Goal: Navigation & Orientation: Find specific page/section

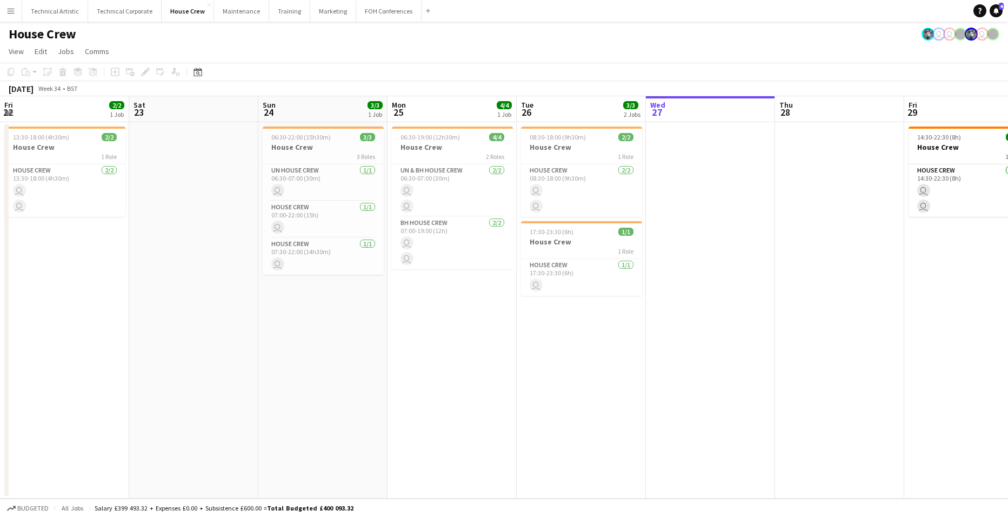
scroll to position [0, 331]
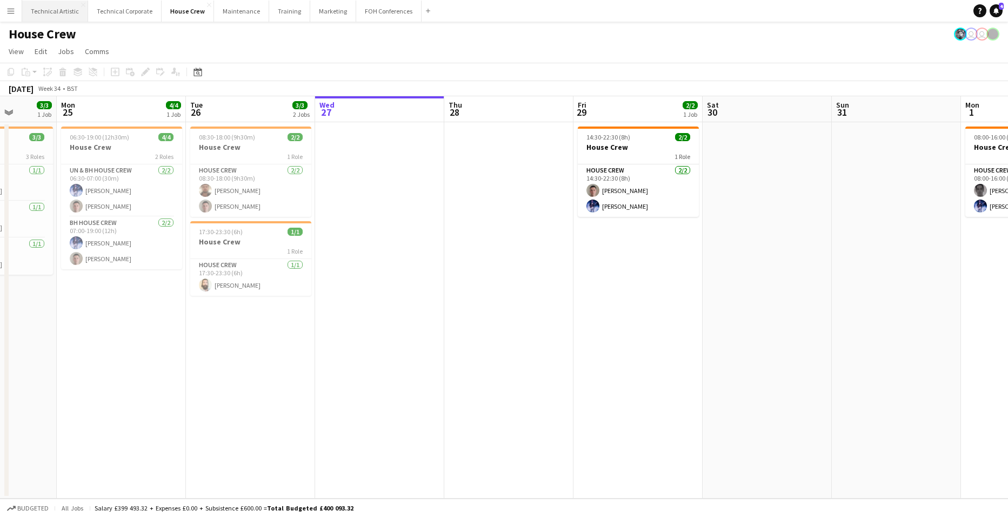
click at [65, 10] on button "Technical Artistic Close" at bounding box center [55, 11] width 66 height 21
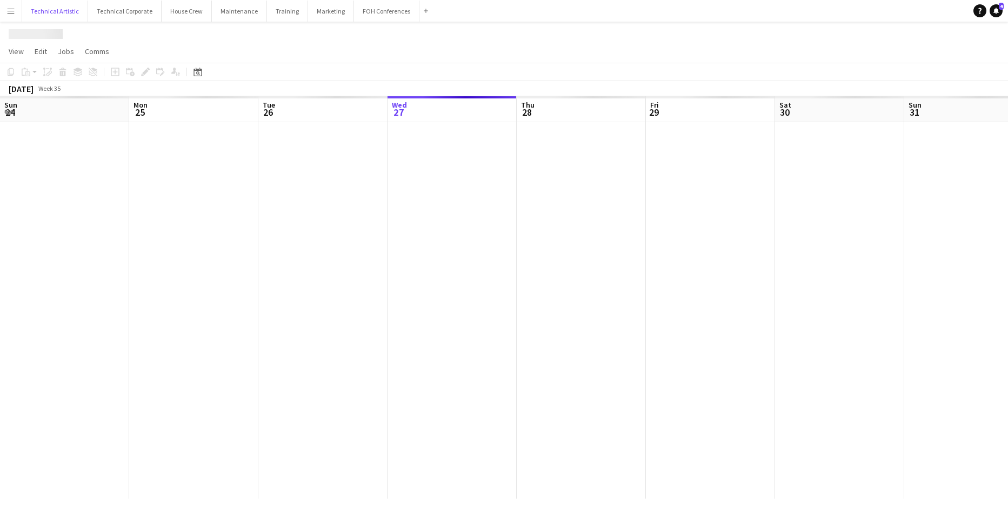
scroll to position [0, 258]
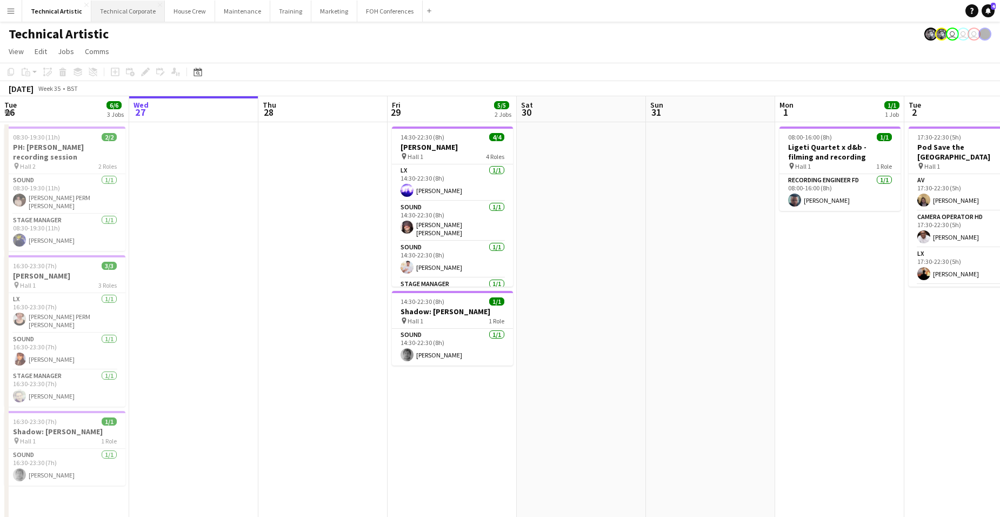
click at [134, 12] on button "Technical Corporate Close" at bounding box center [128, 11] width 74 height 21
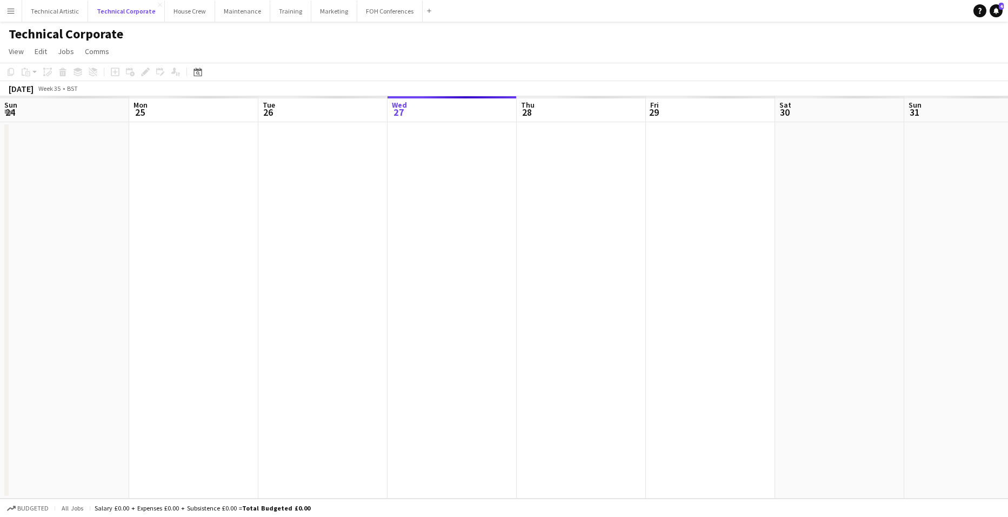
scroll to position [0, 258]
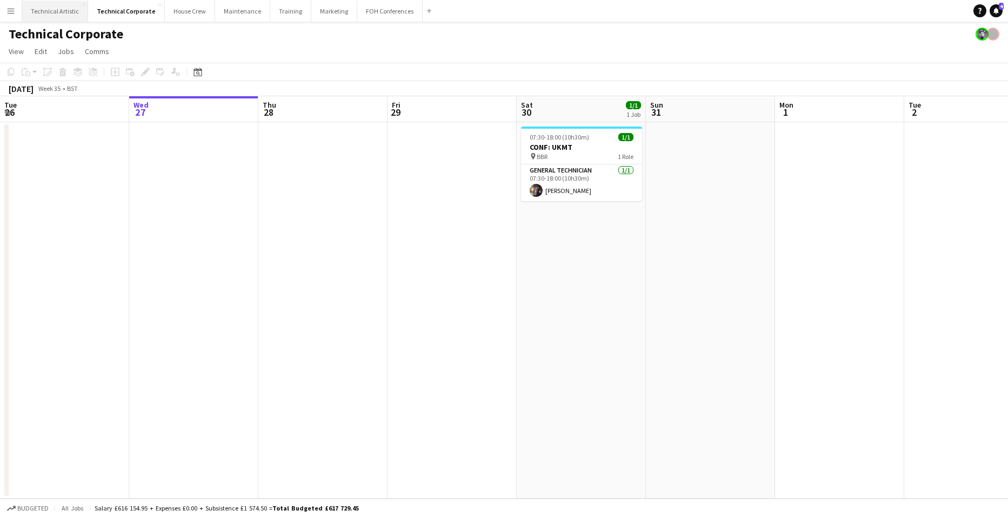
click at [72, 16] on button "Technical Artistic Close" at bounding box center [55, 11] width 66 height 21
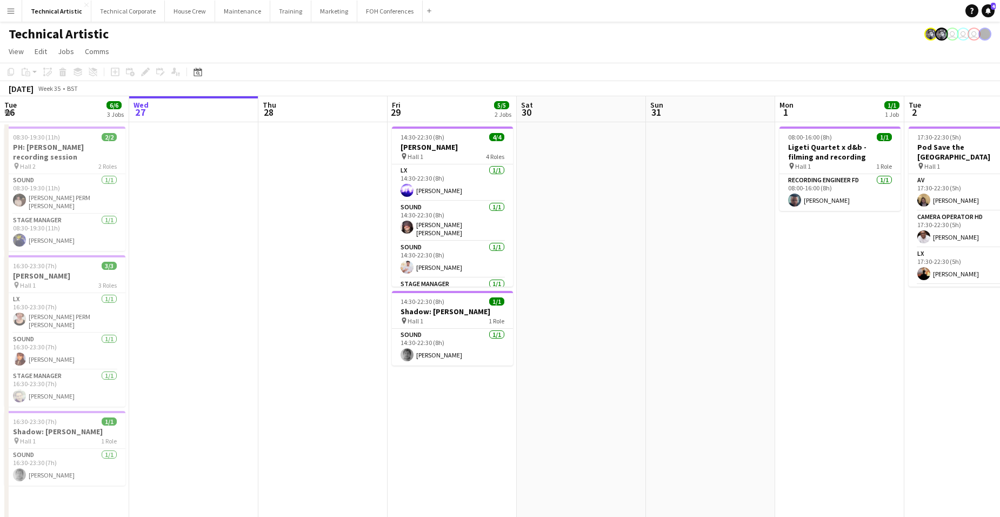
click at [315, 216] on app-date-cell at bounding box center [322, 423] width 129 height 603
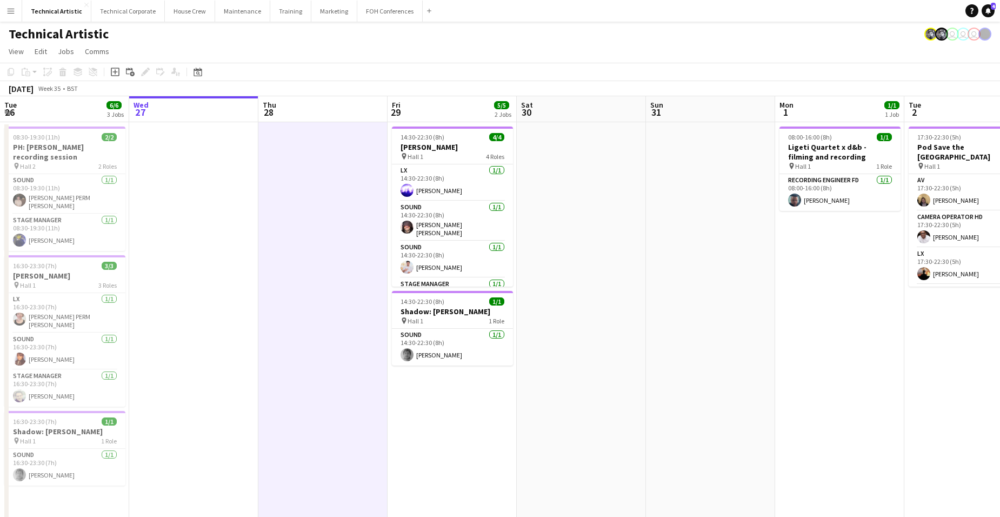
click at [315, 216] on app-date-cell at bounding box center [322, 423] width 129 height 603
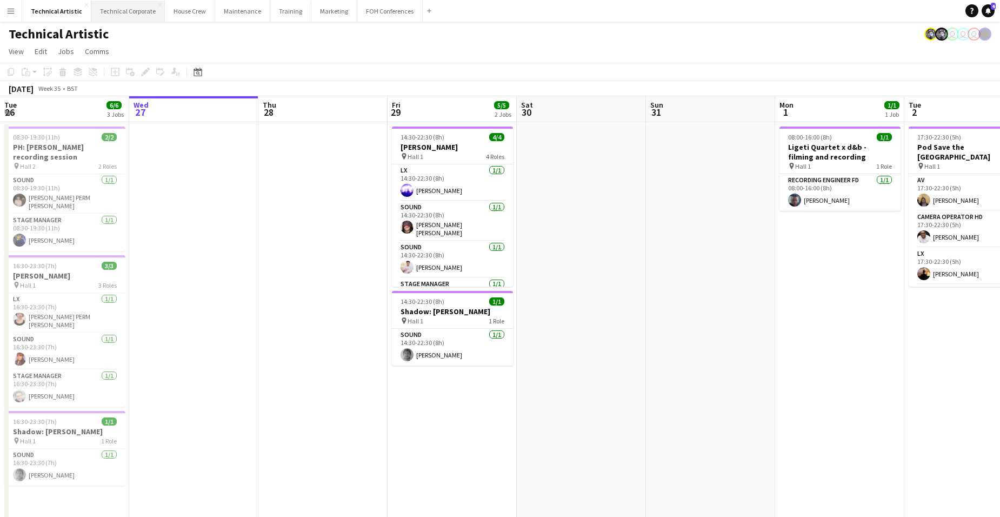
click at [135, 10] on button "Technical Corporate Close" at bounding box center [128, 11] width 74 height 21
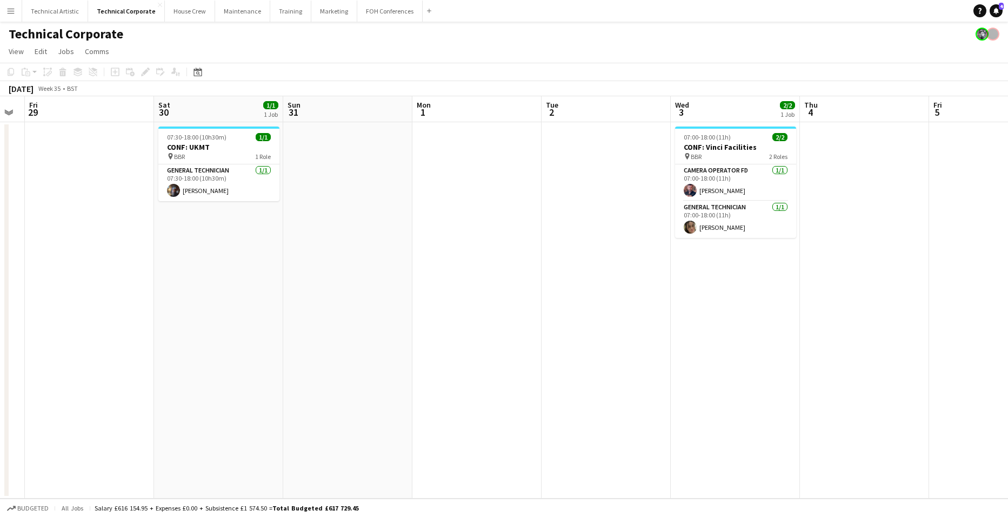
scroll to position [0, 456]
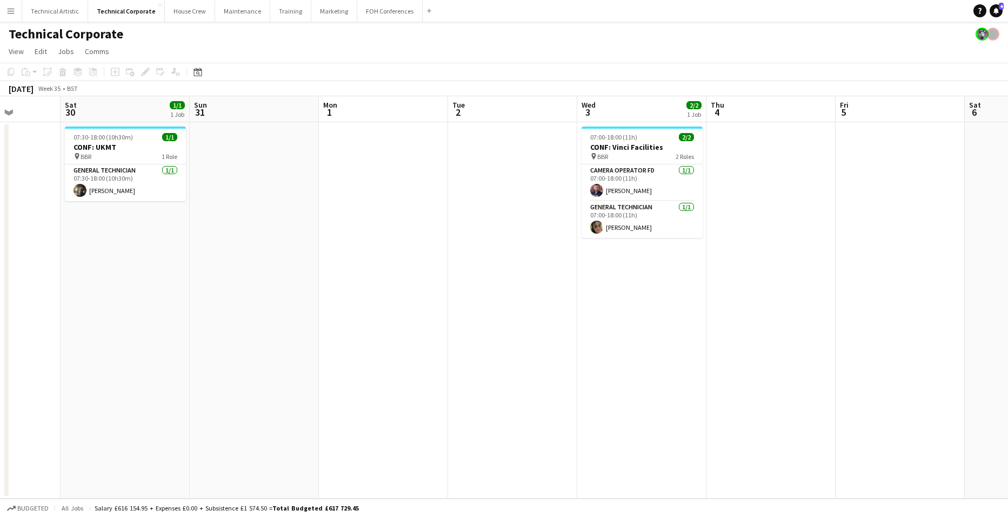
drag, startPoint x: 811, startPoint y: 281, endPoint x: 355, endPoint y: 308, distance: 457.1
click at [355, 308] on app-calendar-viewport "Tue 26 Wed 27 Thu 28 Fri 29 Sat 30 1/1 1 Job Sun 31 Mon 1 Tue 2 Wed 3 2/2 1 Job…" at bounding box center [504, 297] width 1008 height 402
click at [58, 11] on button "Technical Artistic Close" at bounding box center [55, 11] width 66 height 21
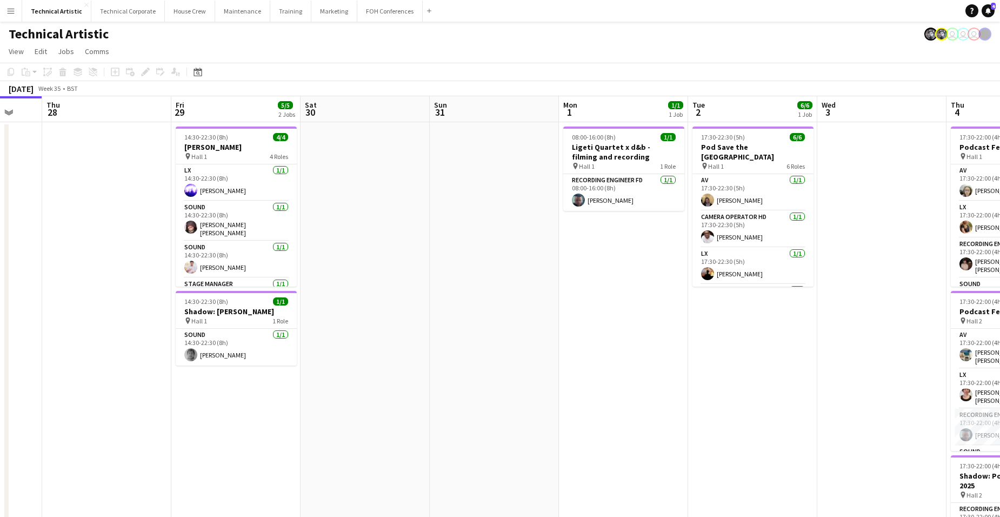
drag, startPoint x: 947, startPoint y: 375, endPoint x: 184, endPoint y: 305, distance: 766.0
click at [174, 312] on app-calendar-viewport "Sun 24 4/4 1 Job Mon 25 4/4 1 Job Tue 26 6/6 3 Jobs Wed 27 Thu 28 Fri 29 5/5 2 …" at bounding box center [500, 410] width 1000 height 629
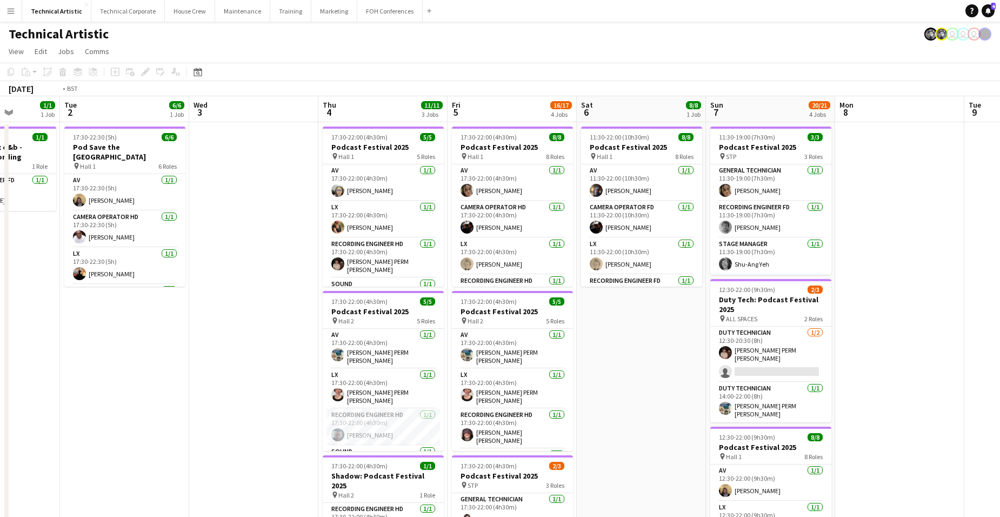
scroll to position [0, 340]
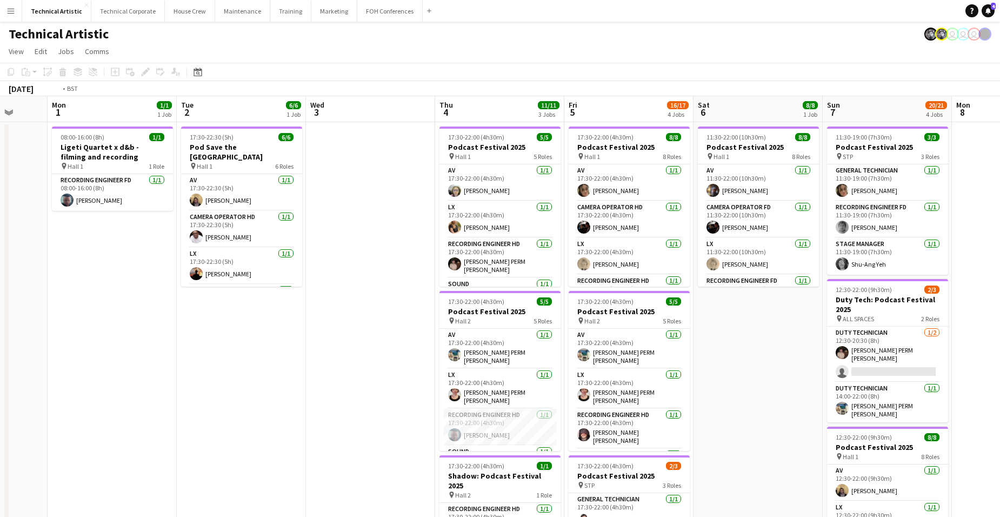
drag, startPoint x: 795, startPoint y: 357, endPoint x: 618, endPoint y: 352, distance: 177.4
click at [618, 352] on app-calendar-viewport "Fri 29 5/5 2 Jobs Sat 30 Sun 31 Mon 1 1/1 1 Job Tue 2 6/6 1 Job Wed 3 Thu 4 11/…" at bounding box center [500, 436] width 1000 height 681
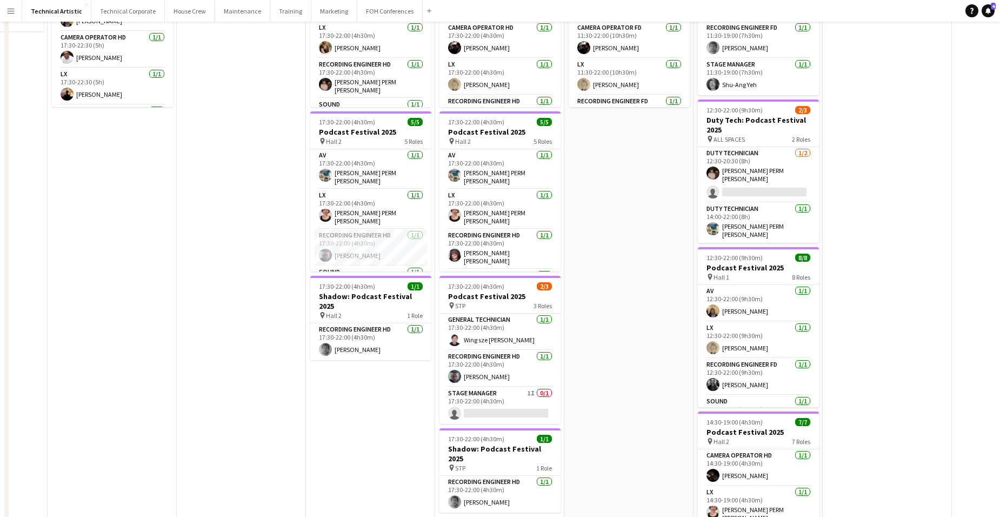
scroll to position [259, 0]
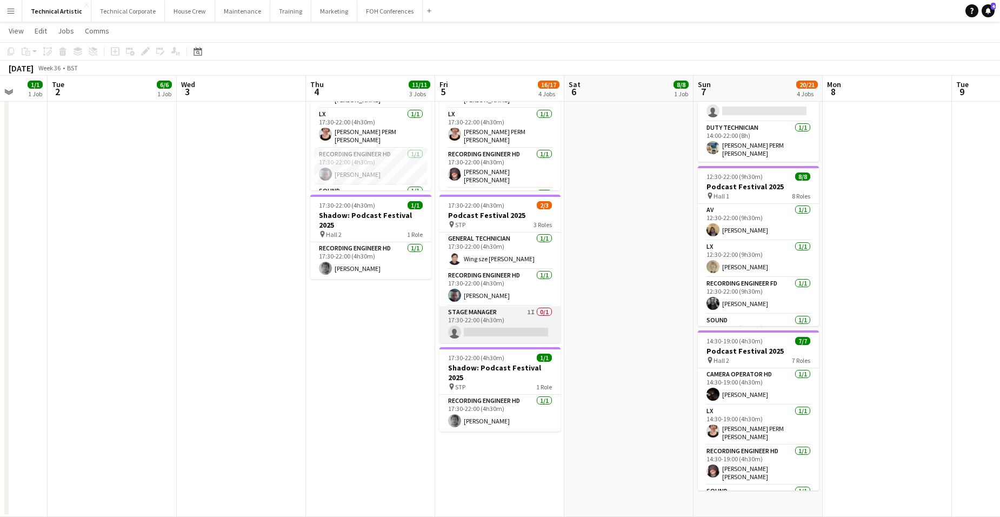
click at [484, 314] on app-card-role "Stage Manager 1I 0/1 17:30-22:00 (4h30m) single-neutral-actions" at bounding box center [500, 324] width 121 height 37
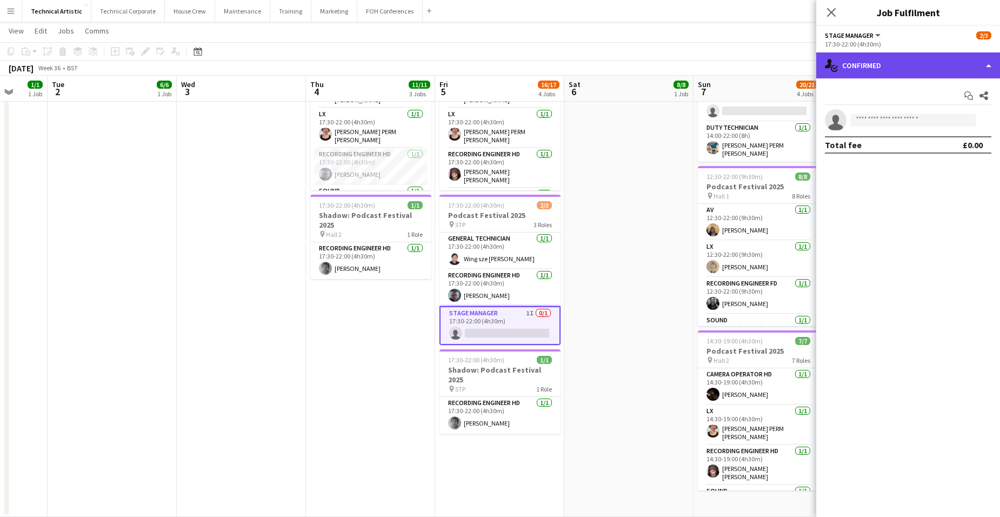
click at [931, 69] on div "single-neutral-actions-check-2 Confirmed" at bounding box center [908, 65] width 184 height 26
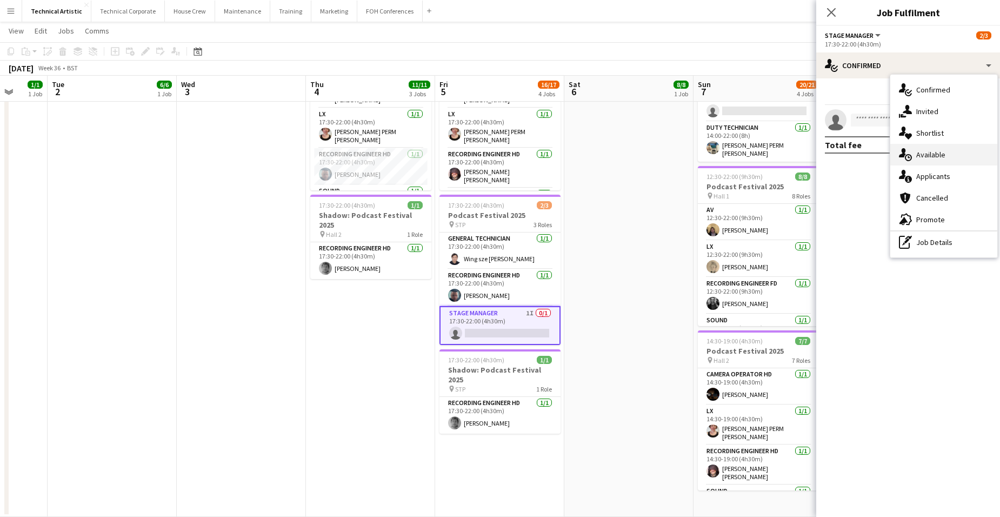
click at [947, 156] on div "single-neutral-actions-upload Available" at bounding box center [943, 155] width 107 height 22
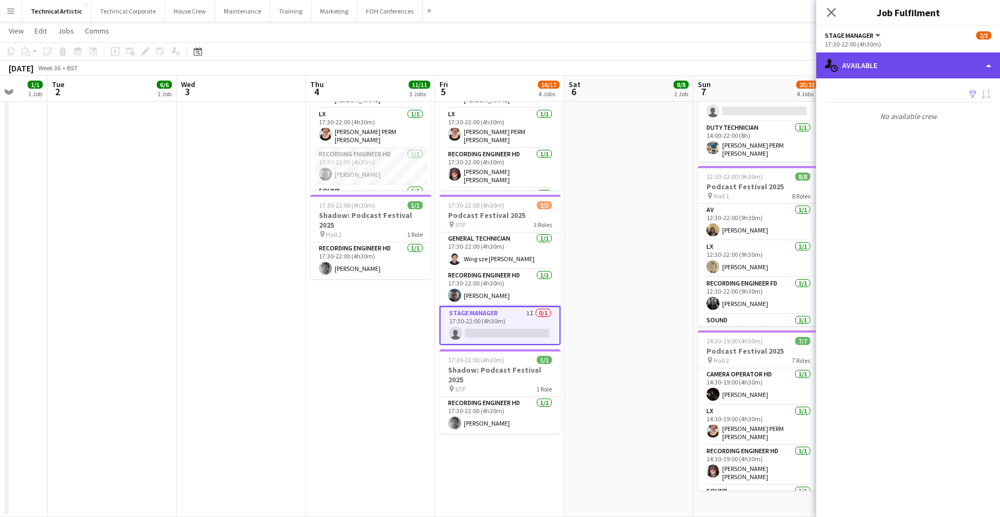
click at [908, 65] on div "single-neutral-actions-upload Available" at bounding box center [908, 65] width 184 height 26
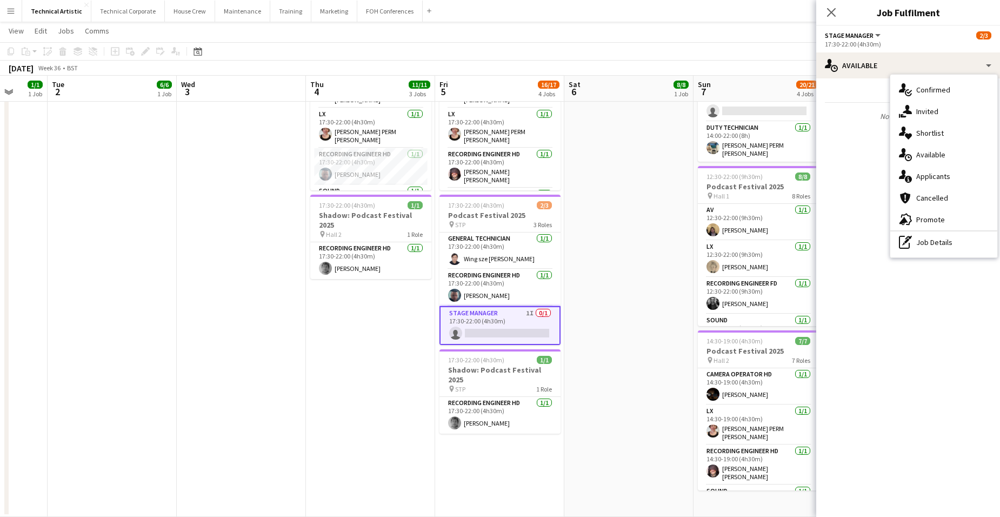
click at [940, 112] on div "single-neutral-actions-share-1 Invited" at bounding box center [943, 112] width 107 height 22
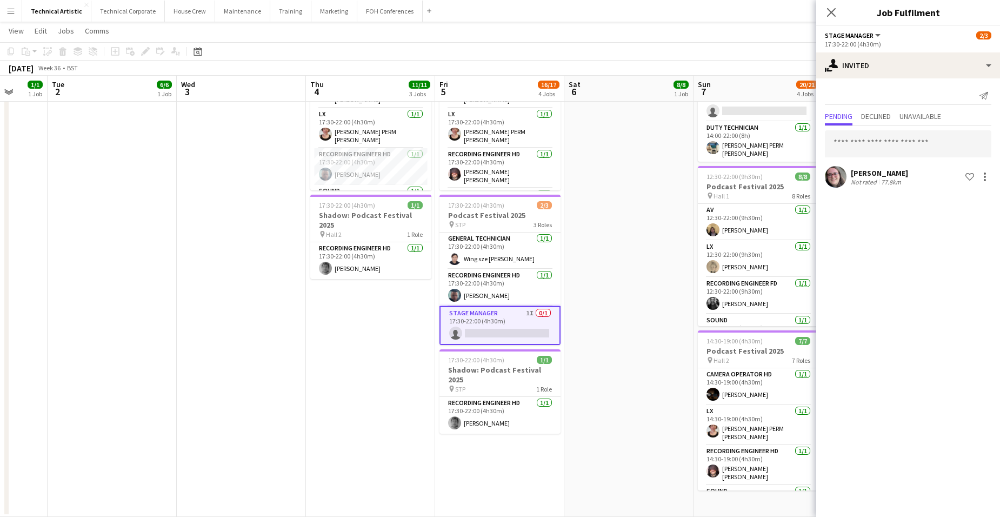
click at [609, 184] on app-date-cell "11:30-22:00 (10h30m) 8/8 Podcast Festival 2025 pin Hall 1 8 Roles AV 1/1 11:30-…" at bounding box center [628, 189] width 129 height 655
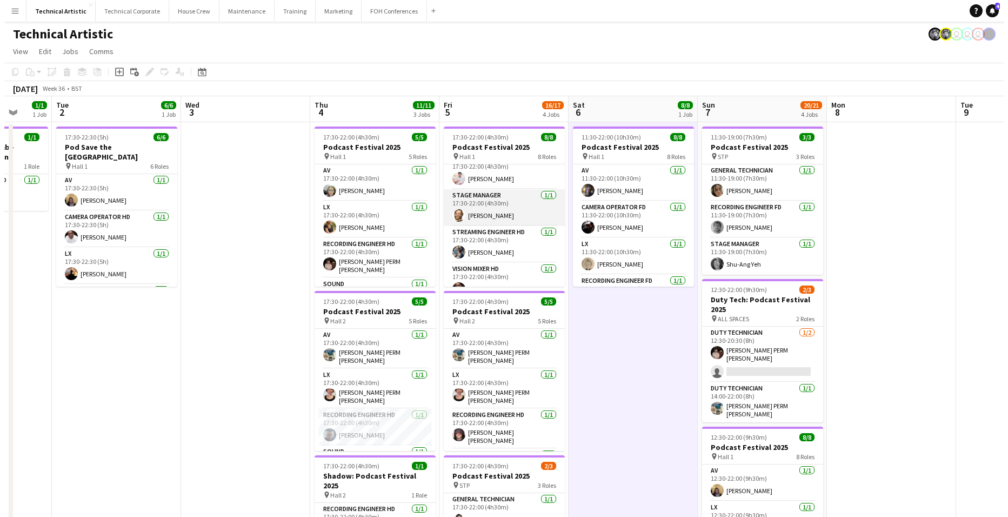
scroll to position [172, 0]
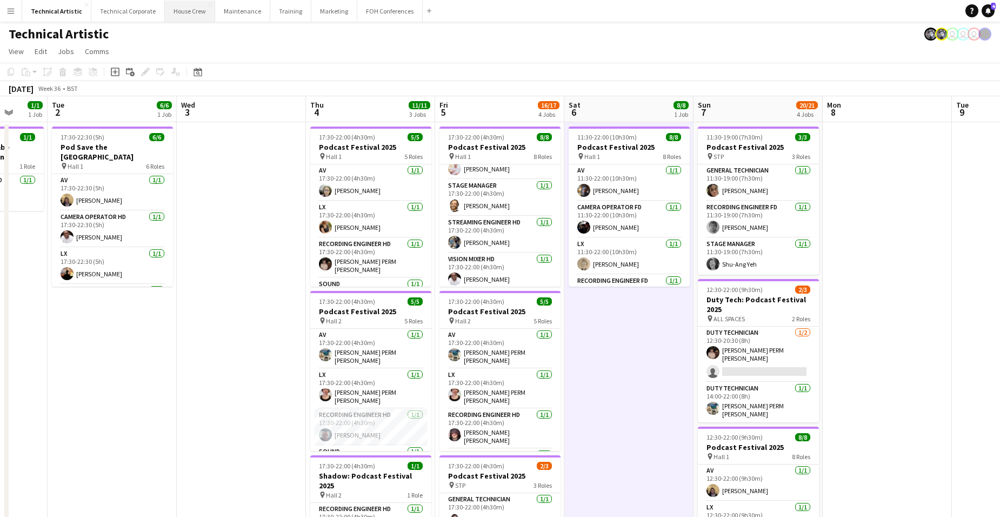
click at [165, 10] on button "House Crew Close" at bounding box center [190, 11] width 50 height 21
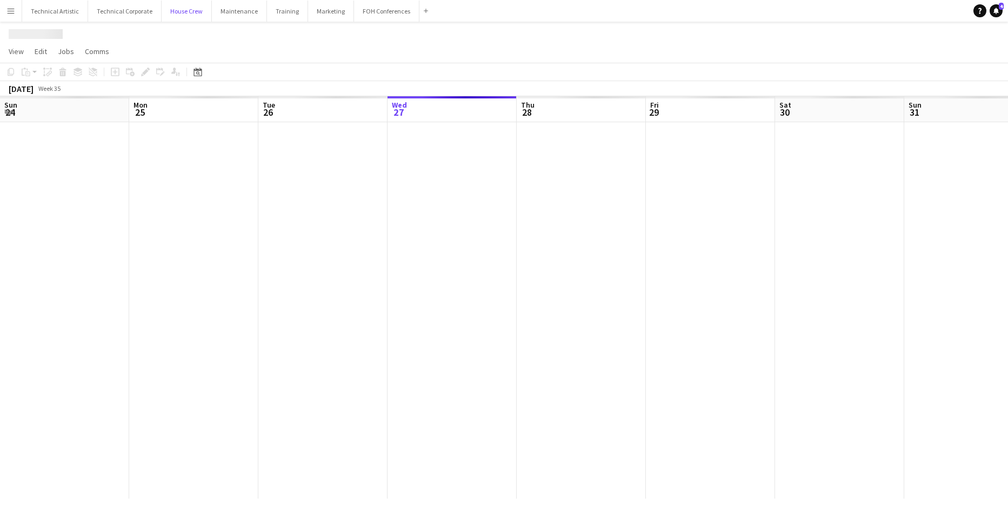
scroll to position [0, 258]
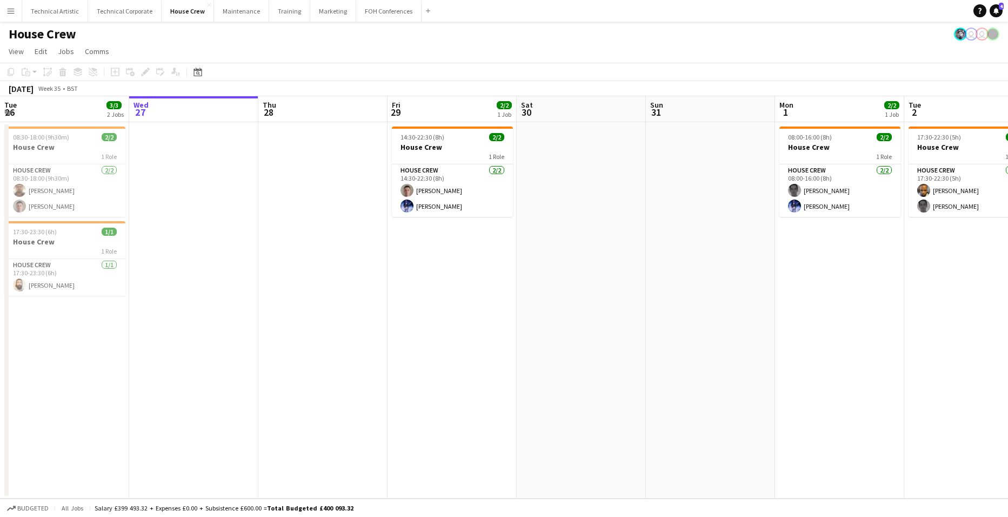
drag, startPoint x: 790, startPoint y: 295, endPoint x: 96, endPoint y: 314, distance: 694.4
click at [63, 314] on app-calendar-viewport "Sun 24 3/3 1 Job Mon 25 4/4 1 Job Tue 26 3/3 2 Jobs Wed 27 Thu 28 Fri 29 2/2 1 …" at bounding box center [504, 297] width 1008 height 402
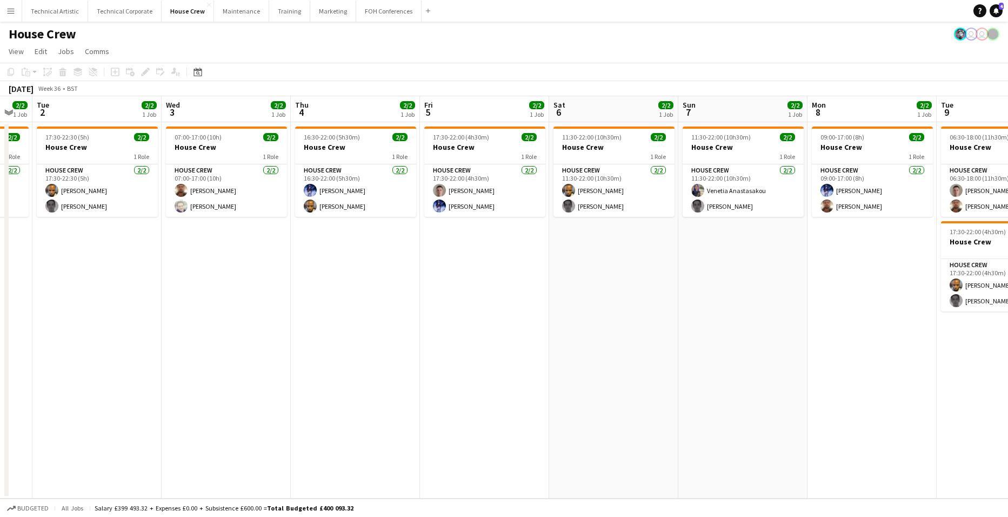
scroll to position [0, 342]
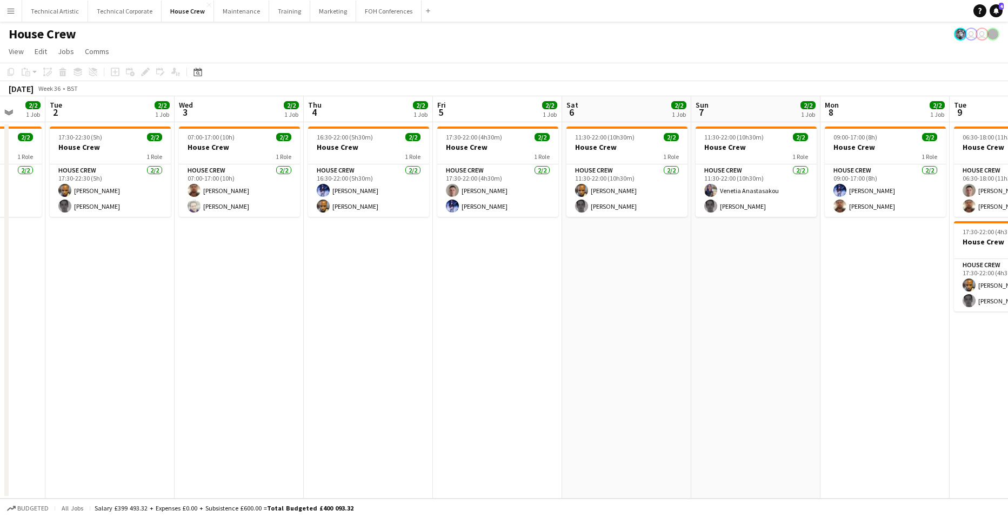
drag, startPoint x: 621, startPoint y: 351, endPoint x: 368, endPoint y: 333, distance: 253.1
click at [368, 333] on app-calendar-viewport "Sat 30 Sun 31 Mon 1 2/2 1 Job Tue 2 2/2 1 Job Wed 3 2/2 1 Job Thu 4 2/2 1 Job F…" at bounding box center [504, 297] width 1008 height 402
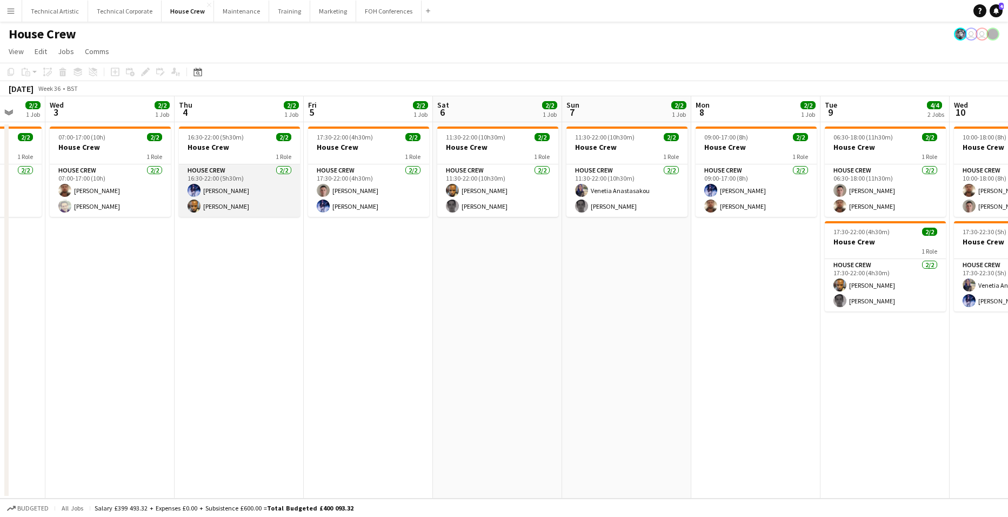
click at [228, 200] on app-card-role "House Crew 2/2 16:30-22:00 (5h30m) Ed Dampier Rhyan Jordan Holder" at bounding box center [239, 190] width 121 height 52
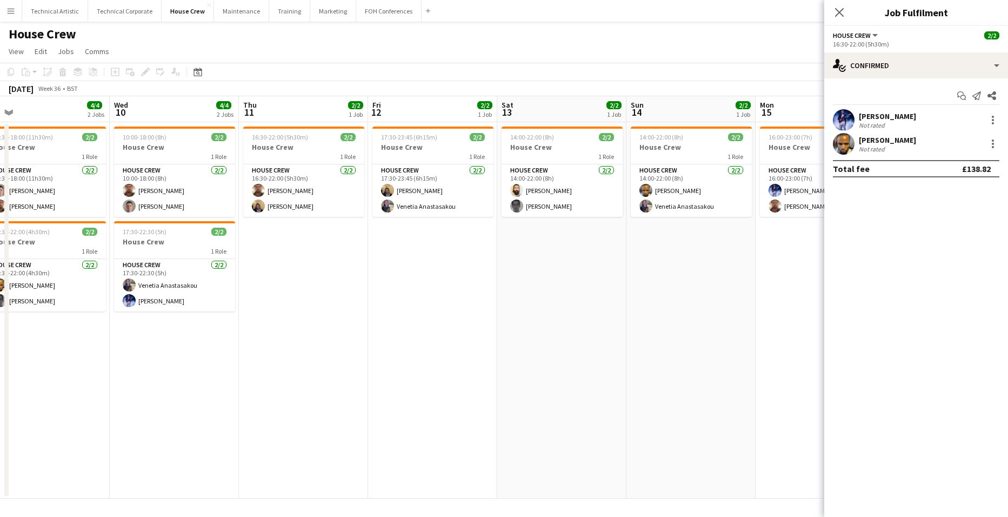
scroll to position [0, 348]
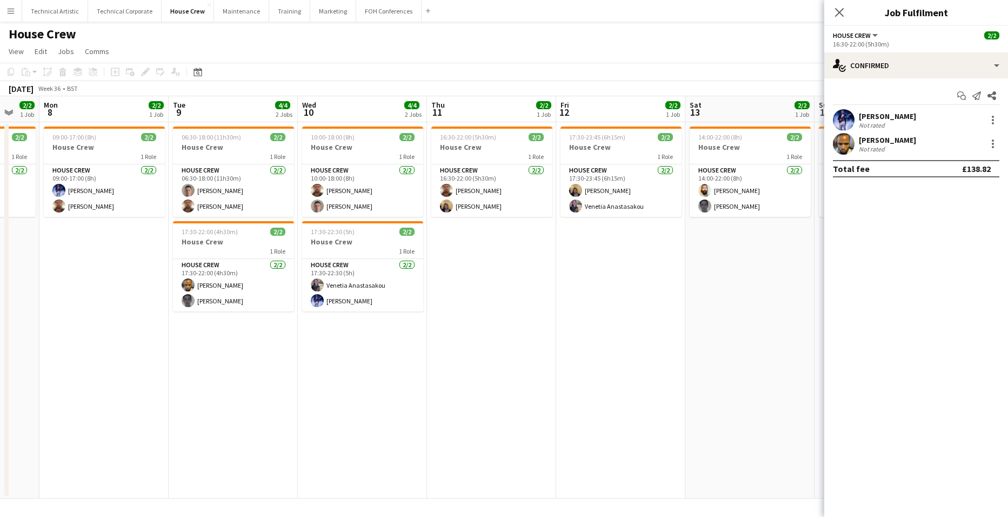
drag, startPoint x: 756, startPoint y: 314, endPoint x: 104, endPoint y: 358, distance: 653.4
click at [104, 358] on app-calendar-viewport "Fri 5 2/2 1 Job Sat 6 2/2 1 Job Sun 7 2/2 1 Job Mon 8 2/2 1 Job Tue 9 4/4 2 Job…" at bounding box center [504, 297] width 1008 height 402
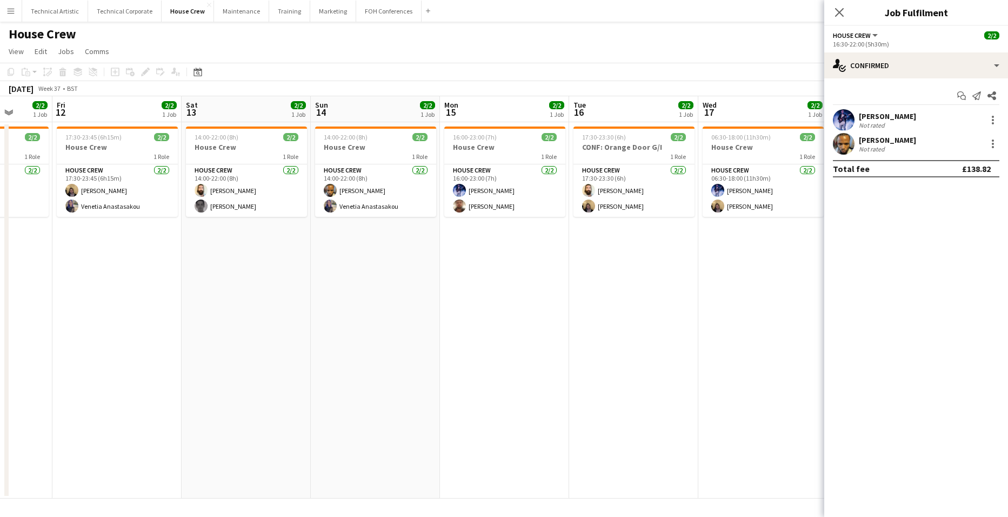
scroll to position [0, 277]
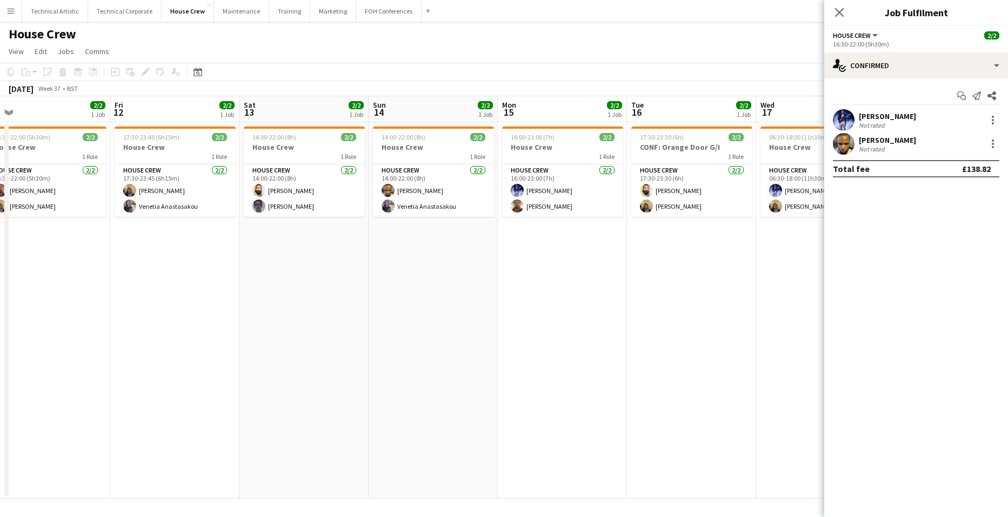
drag, startPoint x: 778, startPoint y: 309, endPoint x: 332, endPoint y: 320, distance: 446.1
click at [332, 320] on app-calendar-viewport "Tue 9 4/4 2 Jobs Wed 10 4/4 2 Jobs Thu 11 2/2 1 Job Fri 12 2/2 1 Job Sat 13 2/2…" at bounding box center [504, 297] width 1008 height 402
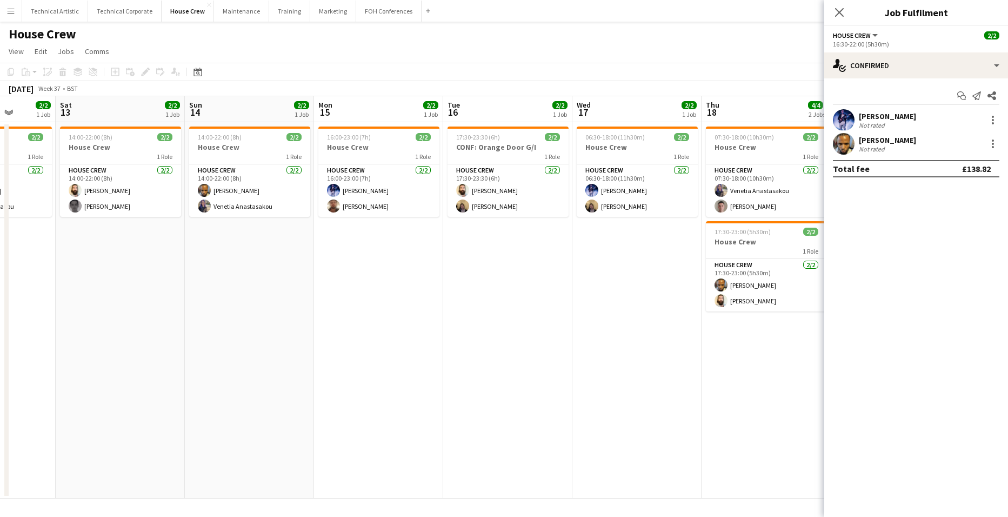
scroll to position [0, 384]
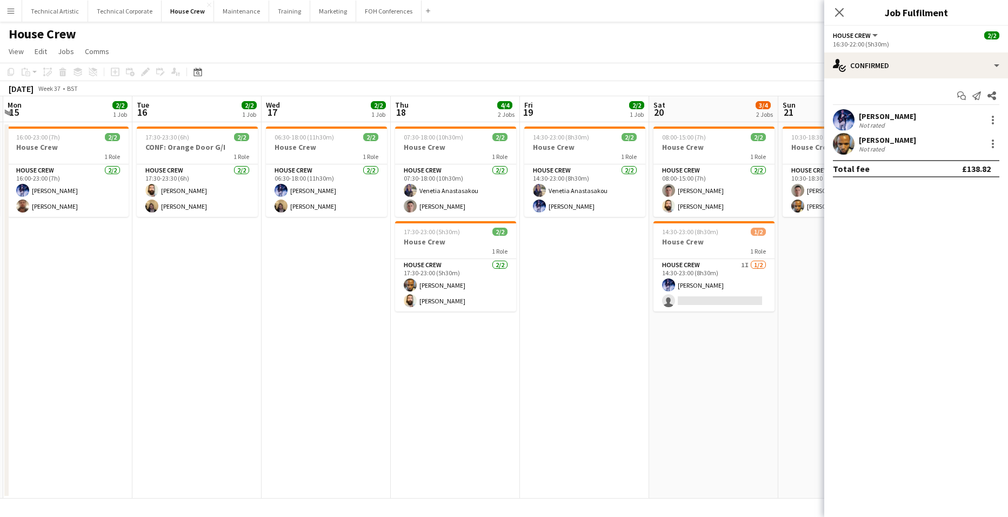
drag, startPoint x: 755, startPoint y: 306, endPoint x: 261, endPoint y: 288, distance: 495.0
click at [261, 288] on app-calendar-viewport "Fri 12 2/2 1 Job Sat 13 2/2 1 Job Sun 14 2/2 1 Job Mon 15 2/2 1 Job Tue 16 2/2 …" at bounding box center [504, 297] width 1008 height 402
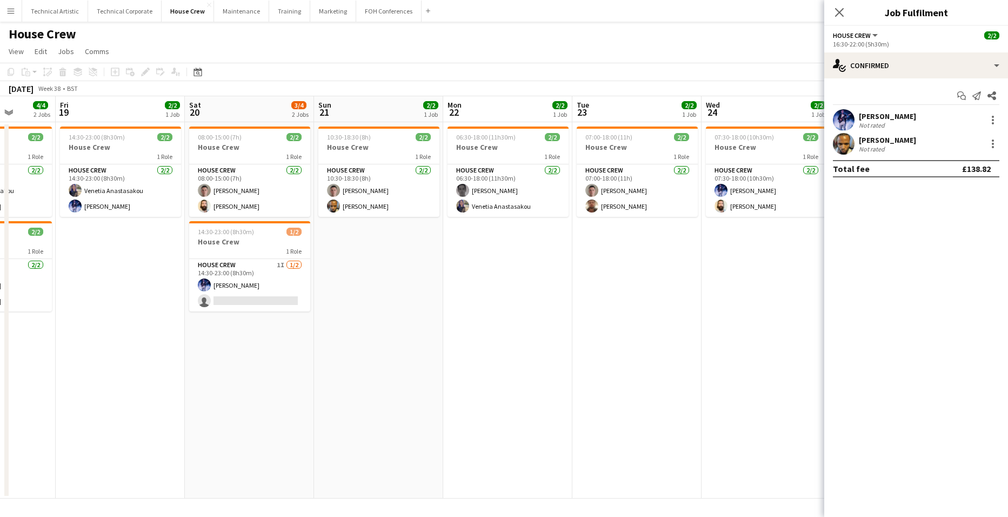
scroll to position [0, 292]
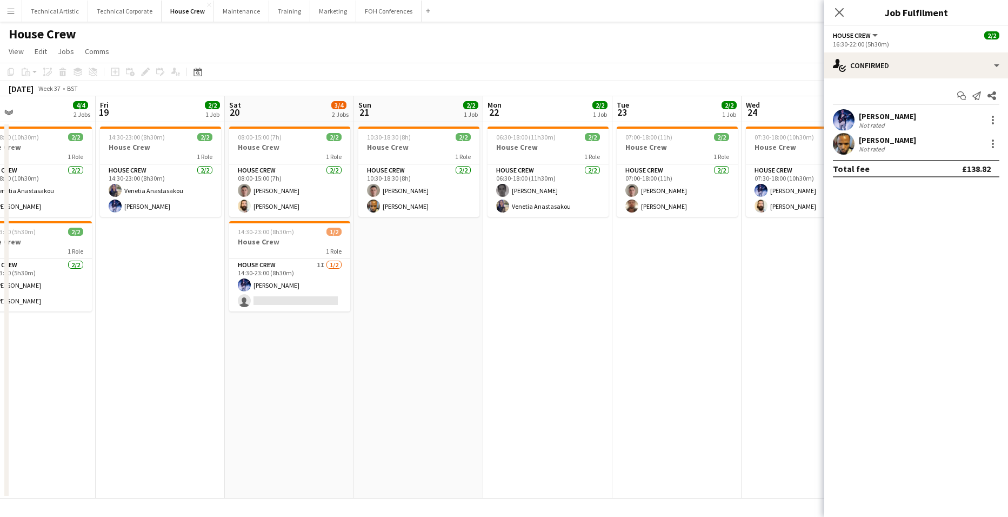
drag, startPoint x: 734, startPoint y: 367, endPoint x: 310, endPoint y: 350, distance: 424.7
click at [310, 350] on app-calendar-viewport "Tue 16 2/2 1 Job Wed 17 2/2 1 Job Thu 18 4/4 2 Jobs Fri 19 2/2 1 Job Sat 20 3/4…" at bounding box center [504, 297] width 1008 height 402
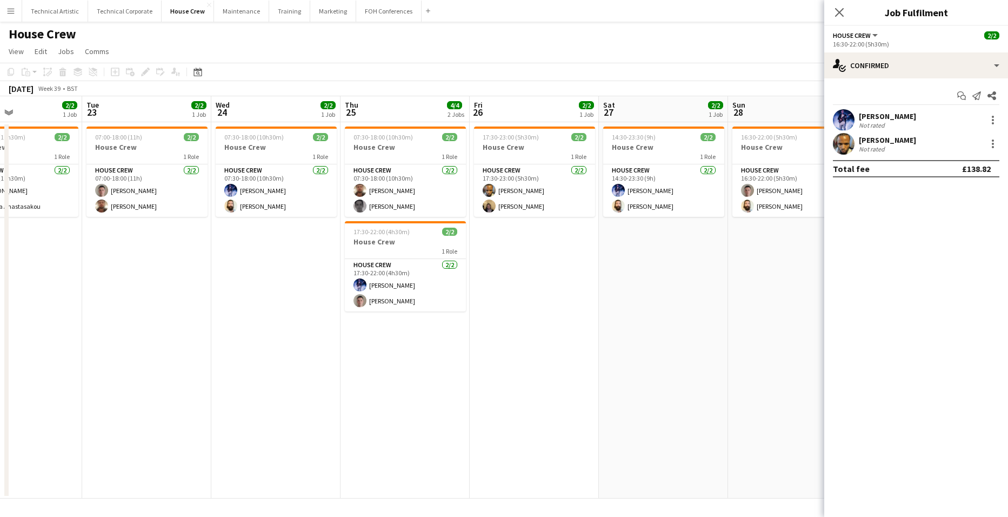
scroll to position [0, 458]
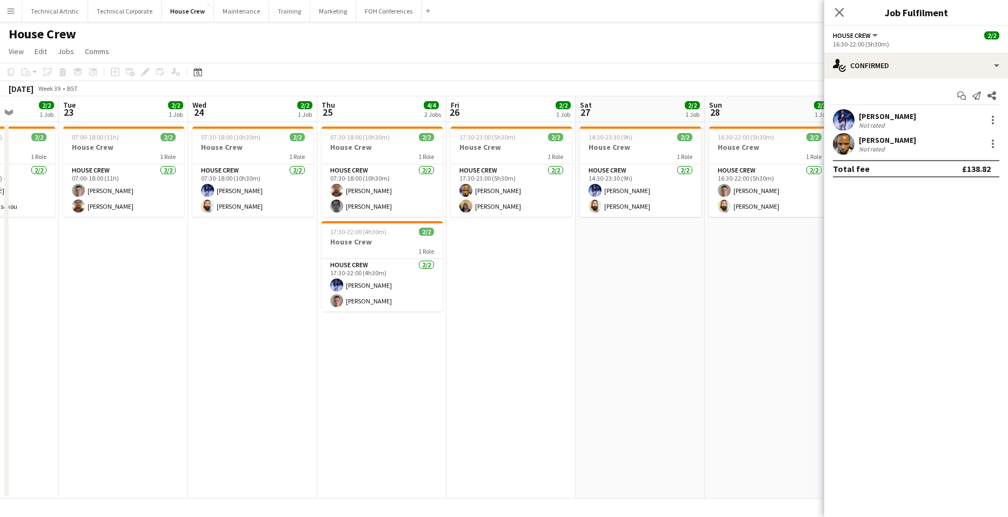
drag, startPoint x: 701, startPoint y: 284, endPoint x: 148, endPoint y: 275, distance: 553.7
click at [148, 275] on app-calendar-viewport "Fri 19 2/2 1 Job Sat 20 3/4 2 Jobs Sun 21 2/2 1 Job Mon 22 2/2 1 Job Tue 23 2/2…" at bounding box center [504, 297] width 1008 height 402
drag, startPoint x: 641, startPoint y: 302, endPoint x: 129, endPoint y: 282, distance: 511.8
click at [126, 282] on app-calendar-viewport "Fri 19 2/2 1 Job Sat 20 3/4 2 Jobs Sun 21 2/2 1 Job Mon 22 2/2 1 Job Tue 23 2/2…" at bounding box center [504, 297] width 1008 height 402
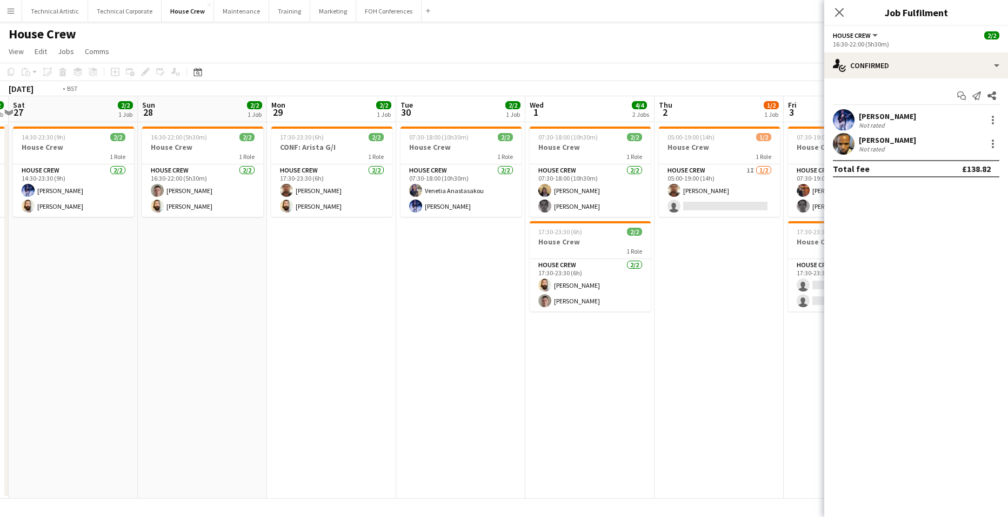
scroll to position [0, 317]
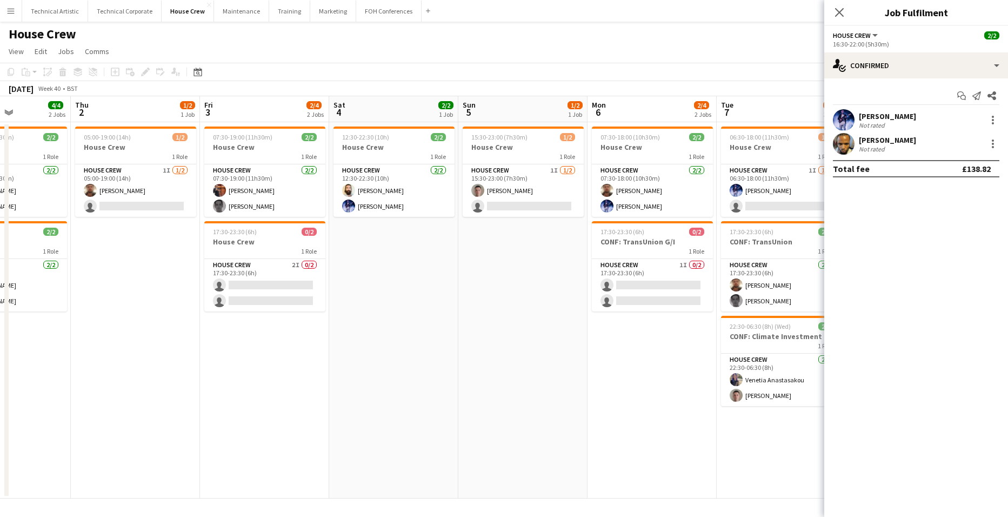
drag, startPoint x: 756, startPoint y: 336, endPoint x: 120, endPoint y: 315, distance: 636.6
click at [120, 315] on app-calendar-viewport "Mon 29 2/2 1 Job Tue 30 2/2 1 Job Wed 1 4/4 2 Jobs Thu 2 1/2 1 Job Fri 3 2/4 2 …" at bounding box center [504, 297] width 1008 height 402
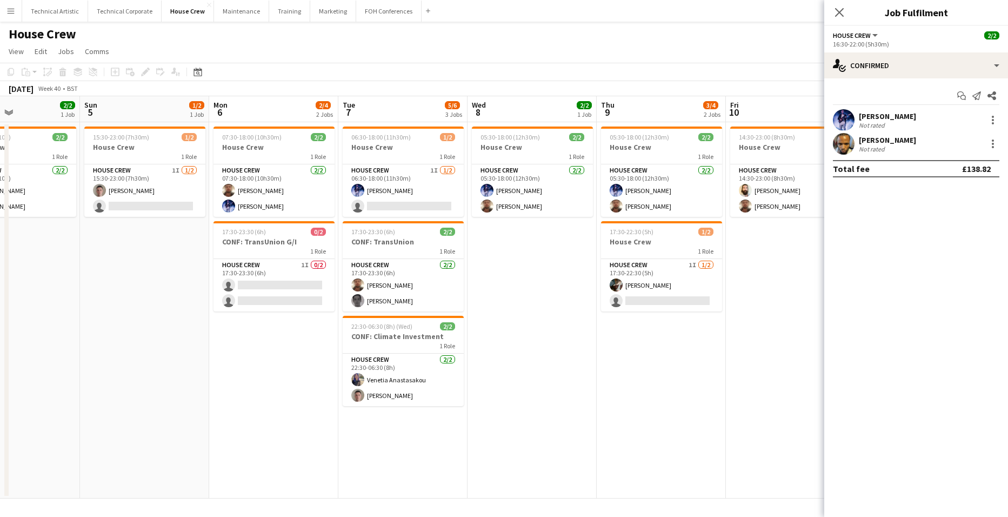
scroll to position [0, 420]
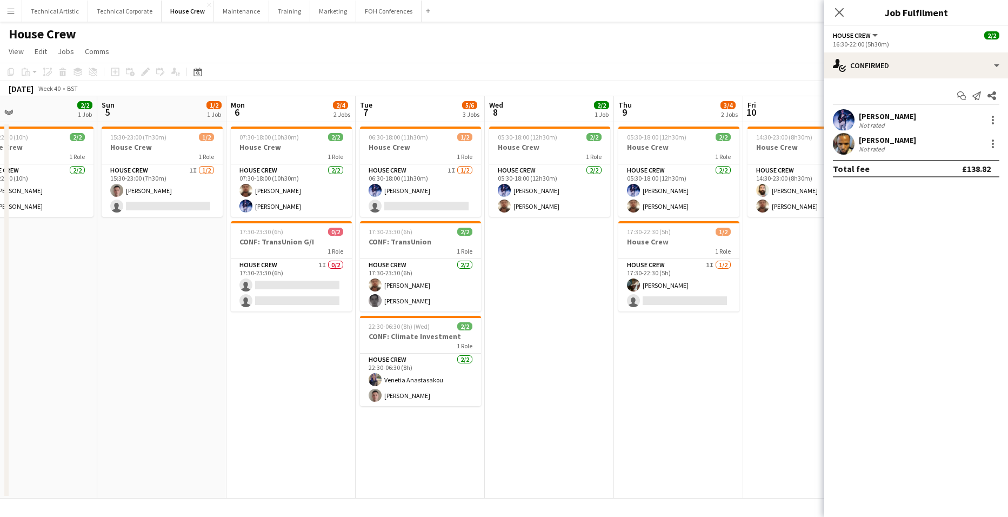
drag, startPoint x: 690, startPoint y: 403, endPoint x: 329, endPoint y: 371, distance: 362.5
click at [329, 371] on app-calendar-viewport "Wed 1 4/4 2 Jobs Thu 2 1/2 1 Job Fri 3 2/4 2 Jobs Sat 4 2/2 1 Job Sun 5 1/2 1 J…" at bounding box center [504, 297] width 1008 height 402
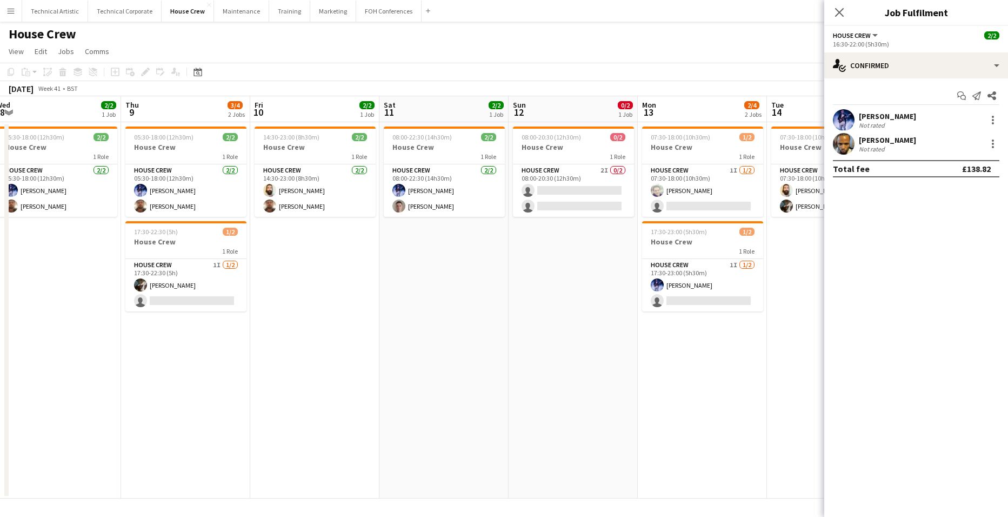
drag, startPoint x: 767, startPoint y: 392, endPoint x: 274, endPoint y: 367, distance: 493.7
click at [274, 367] on app-calendar-viewport "Sun 5 1/2 1 Job Mon 6 2/4 2 Jobs Tue 7 5/6 3 Jobs Wed 8 2/2 1 Job Thu 9 3/4 2 J…" at bounding box center [504, 297] width 1008 height 402
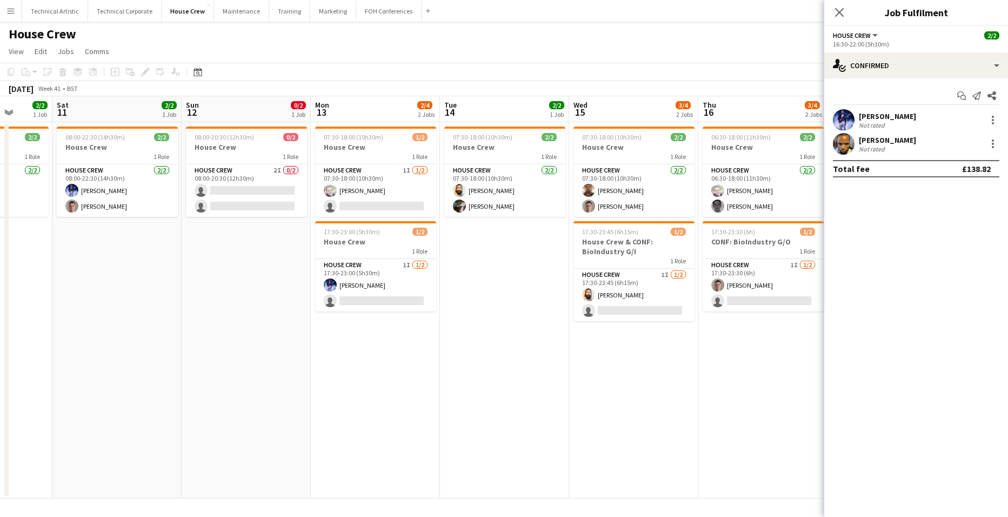
drag, startPoint x: 612, startPoint y: 363, endPoint x: 285, endPoint y: 343, distance: 327.6
click at [285, 343] on app-calendar-viewport "Wed 8 2/2 1 Job Thu 9 3/4 2 Jobs Fri 10 2/2 1 Job Sat 11 2/2 1 Job Sun 12 0/2 1…" at bounding box center [504, 297] width 1008 height 402
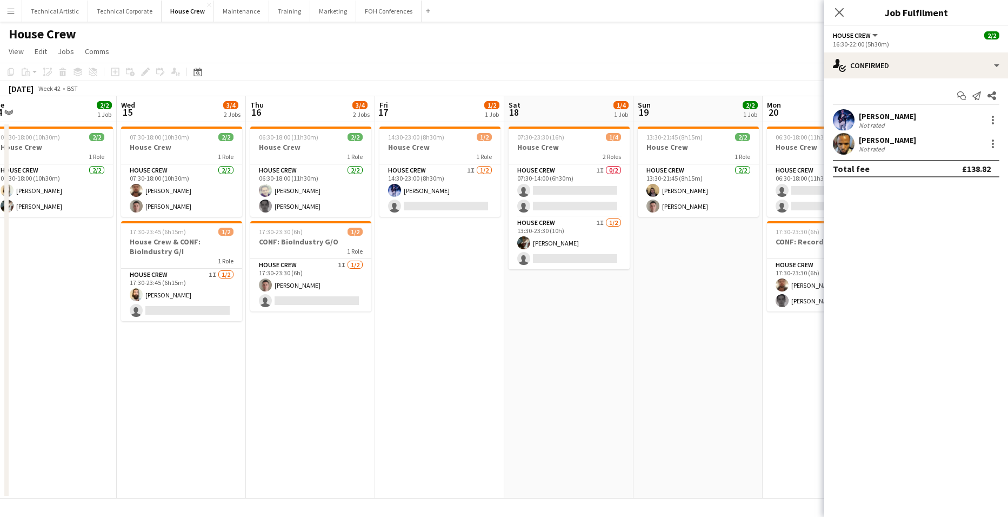
drag, startPoint x: 644, startPoint y: 398, endPoint x: 192, endPoint y: 372, distance: 453.2
click at [192, 372] on app-calendar-viewport "Sat 11 2/2 1 Job Sun 12 0/2 1 Job Mon 13 2/4 2 Jobs Tue 14 2/2 1 Job Wed 15 3/4…" at bounding box center [504, 297] width 1008 height 402
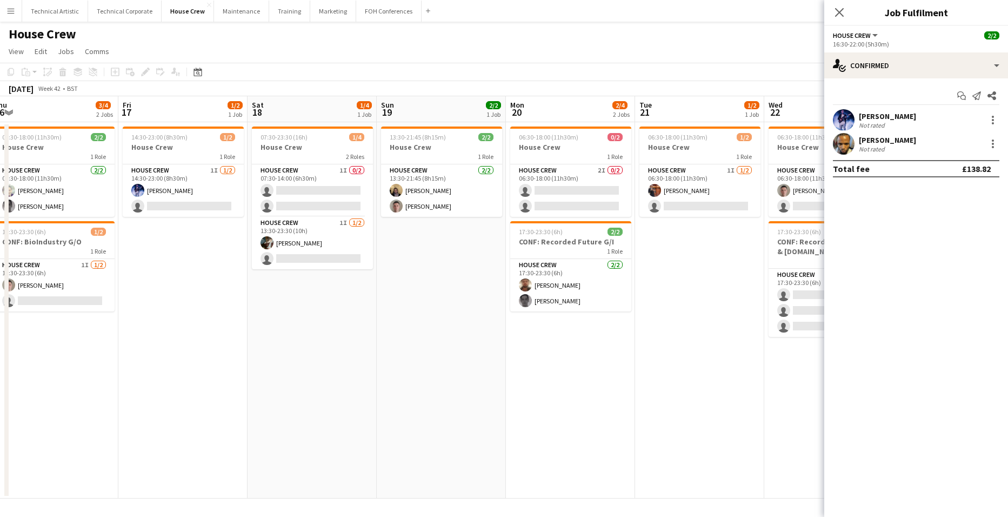
scroll to position [0, 365]
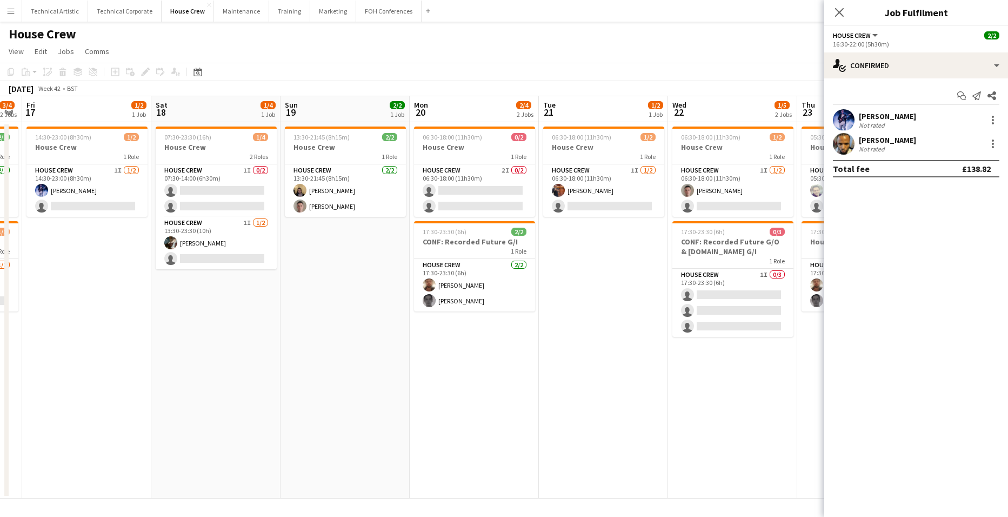
drag, startPoint x: 693, startPoint y: 364, endPoint x: 340, endPoint y: 371, distance: 353.1
click at [340, 371] on app-calendar-viewport "Tue 14 2/2 1 Job Wed 15 3/4 2 Jobs Thu 16 3/4 2 Jobs Fri 17 1/2 1 Job Sat 18 1/…" at bounding box center [504, 297] width 1008 height 402
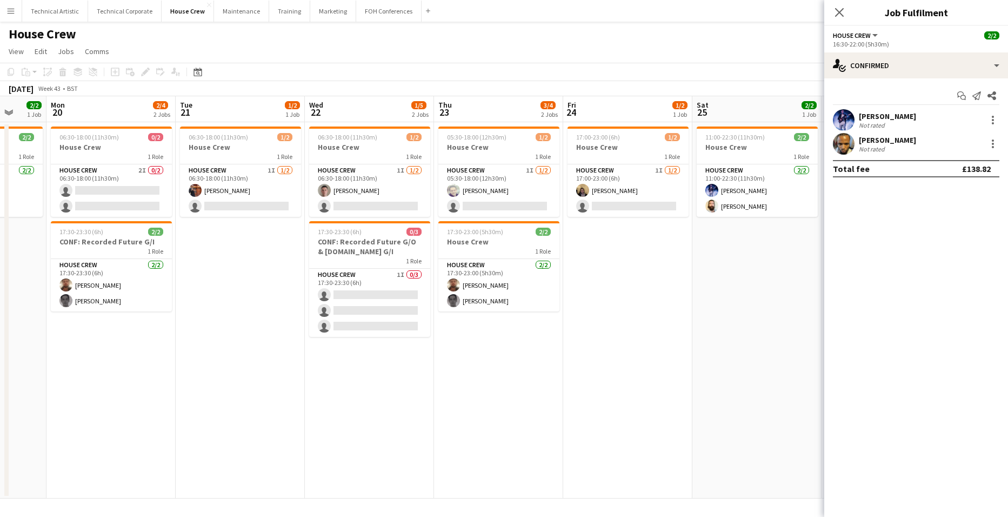
drag, startPoint x: 653, startPoint y: 400, endPoint x: 160, endPoint y: 386, distance: 493.2
click at [160, 386] on app-calendar-viewport "Fri 17 1/2 1 Job Sat 18 1/4 1 Job Sun 19 2/2 1 Job Mon 20 2/4 2 Jobs Tue 21 1/2…" at bounding box center [504, 297] width 1008 height 402
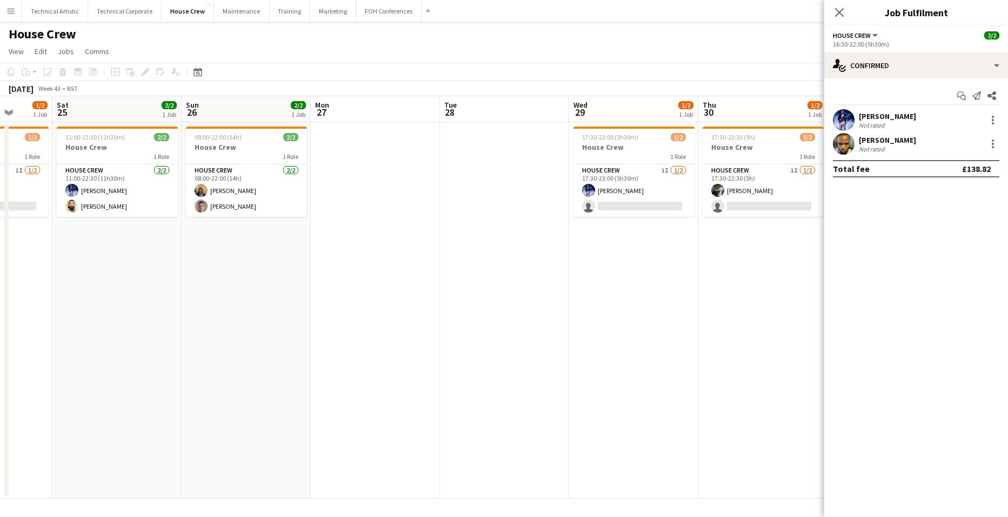
scroll to position [0, 384]
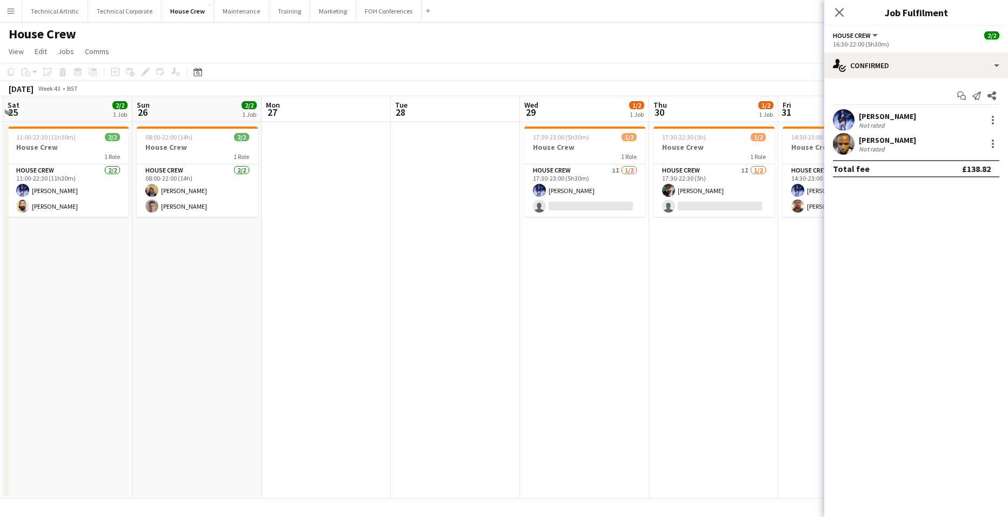
drag, startPoint x: 713, startPoint y: 384, endPoint x: 158, endPoint y: 369, distance: 554.3
click at [158, 369] on app-calendar-viewport "Wed 22 1/5 2 Jobs Thu 23 3/4 2 Jobs Fri 24 1/2 1 Job Sat 25 2/2 1 Job Sun 26 2/…" at bounding box center [504, 297] width 1008 height 402
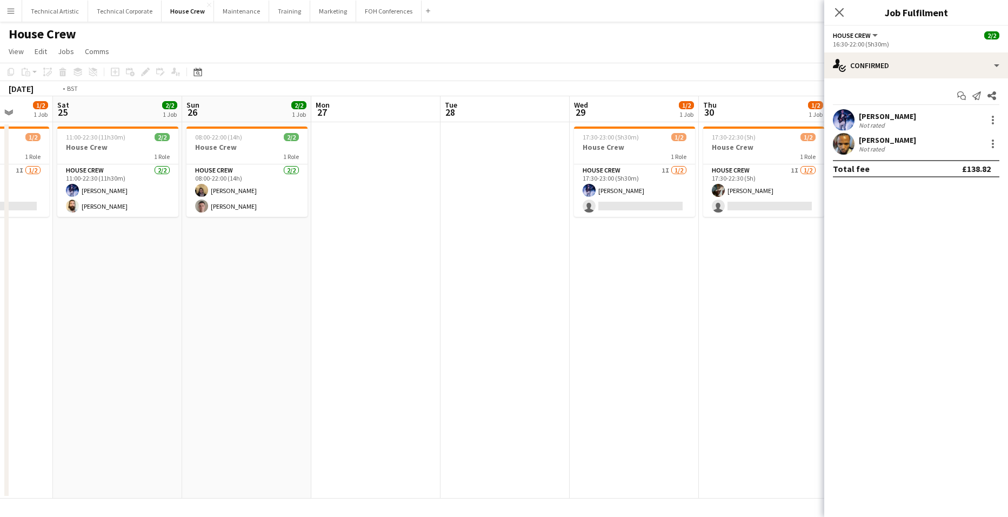
scroll to position [0, 298]
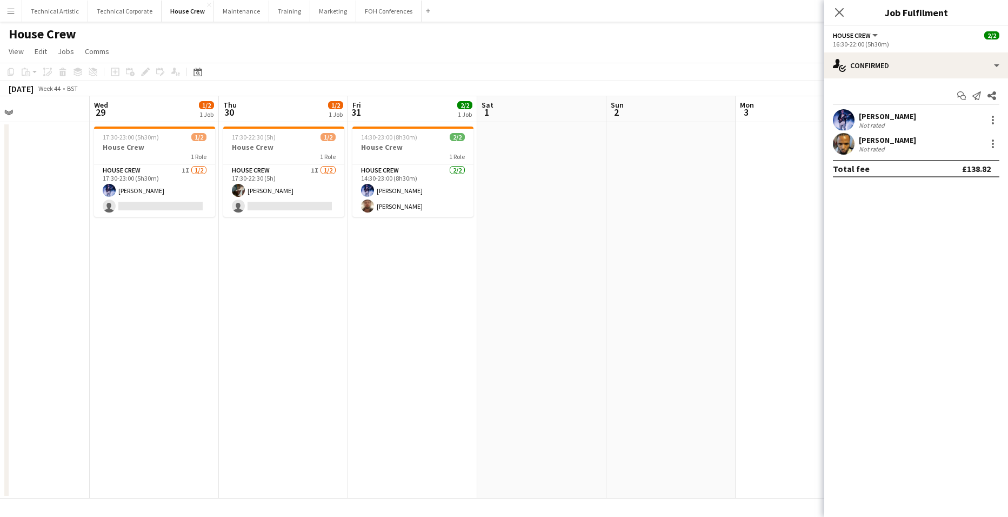
drag, startPoint x: 642, startPoint y: 342, endPoint x: 211, endPoint y: 345, distance: 430.3
click at [211, 345] on app-calendar-viewport "Sun 26 2/2 1 Job Mon 27 Tue 28 Wed 29 1/2 1 Job Thu 30 1/2 1 Job Fri 31 2/2 1 J…" at bounding box center [504, 297] width 1008 height 402
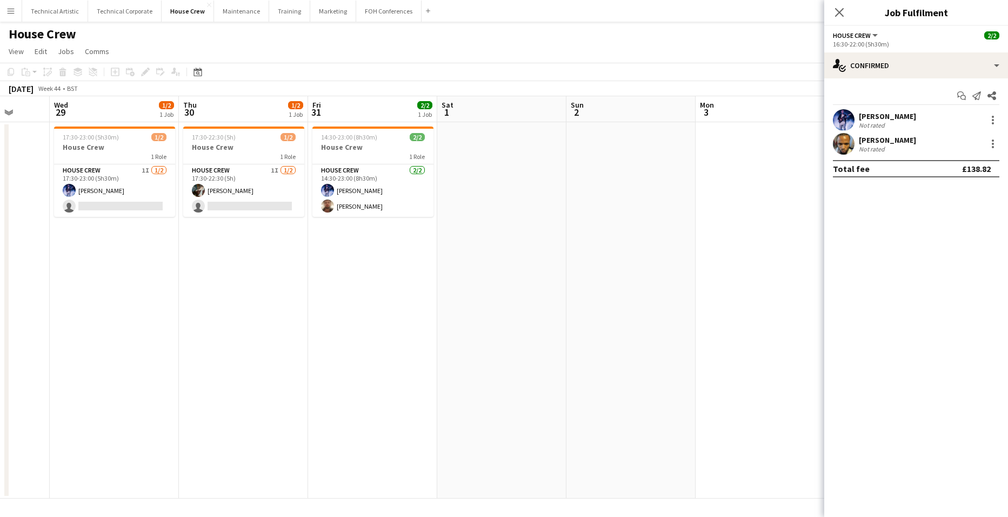
scroll to position [0, 360]
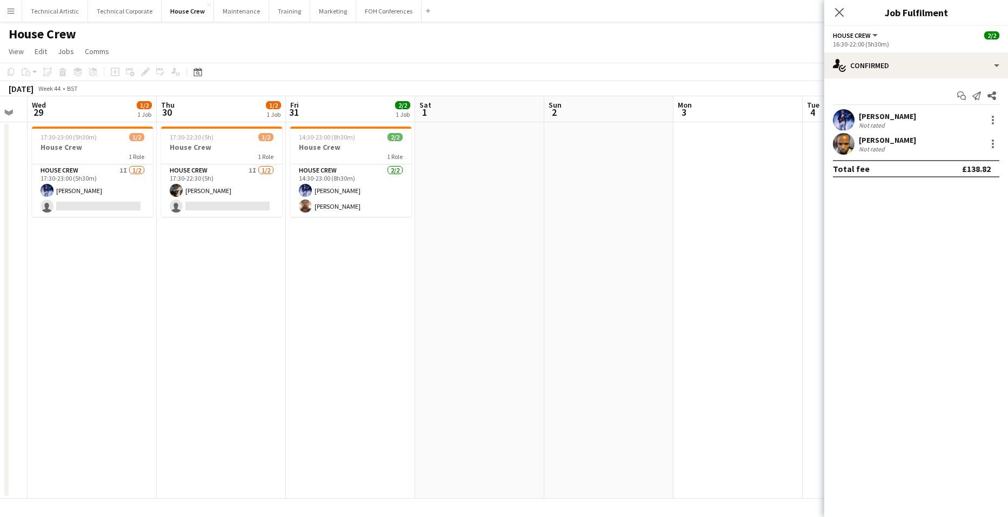
drag, startPoint x: 537, startPoint y: 322, endPoint x: 87, endPoint y: 318, distance: 449.8
click at [87, 318] on app-calendar-viewport "Sun 26 2/2 1 Job Mon 27 Tue 28 Wed 29 1/2 1 Job Thu 30 1/2 1 Job Fri 31 2/2 1 J…" at bounding box center [504, 297] width 1008 height 402
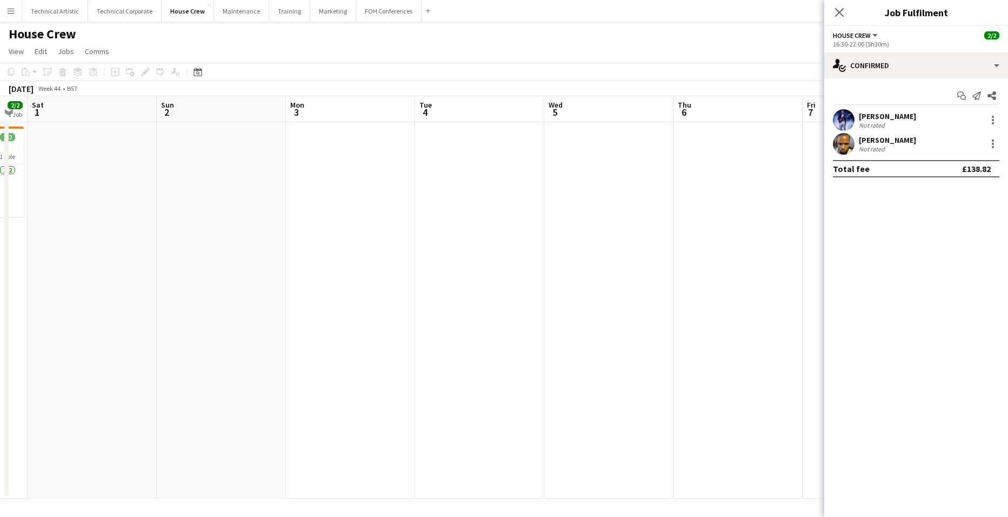
click at [636, 5] on app-navbar "Menu Boards Boards Boards All jobs Status Workforce Workforce My Workforce Recr…" at bounding box center [504, 11] width 1008 height 22
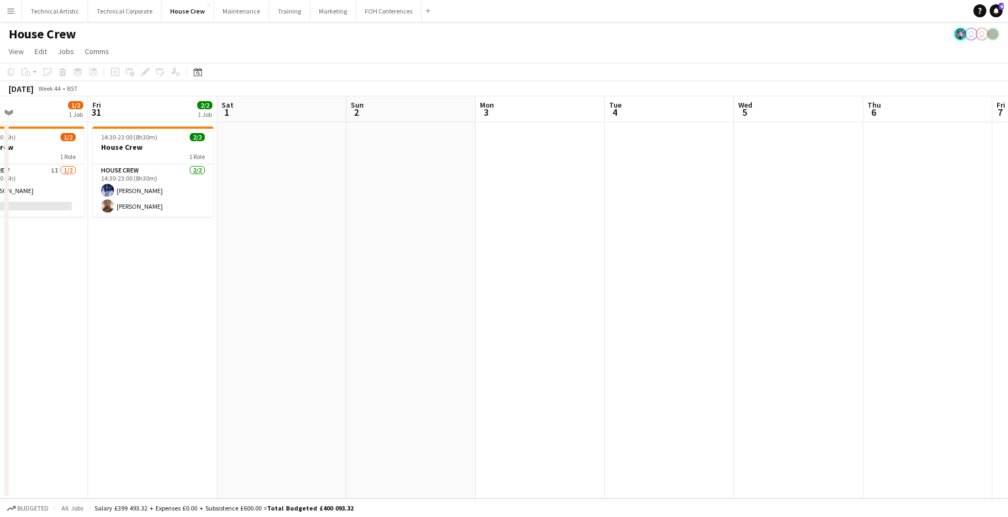
drag, startPoint x: 87, startPoint y: 278, endPoint x: 541, endPoint y: 275, distance: 453.6
click at [554, 274] on app-calendar-viewport "Wed 29 1/2 1 Job Thu 30 1/2 1 Job Fri 31 2/2 1 Job Sat 1 Sun 2 Mon 3 Tue 4 Wed …" at bounding box center [504, 297] width 1008 height 402
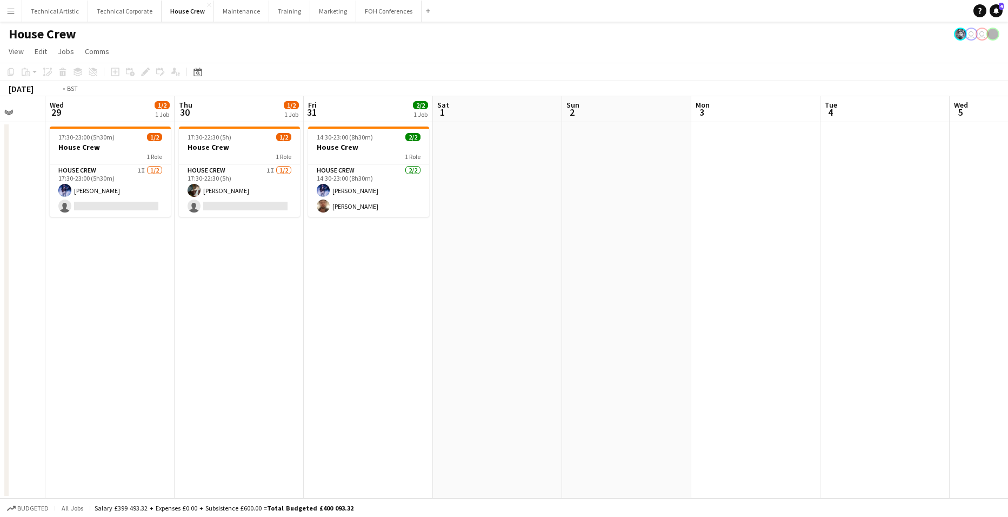
drag, startPoint x: 171, startPoint y: 398, endPoint x: 549, endPoint y: 395, distance: 377.9
click at [534, 396] on app-calendar-viewport "Sun 26 2/2 1 Job Mon 27 Tue 28 Wed 29 1/2 1 Job Thu 30 1/2 1 Job Fri 31 2/2 1 J…" at bounding box center [504, 297] width 1008 height 402
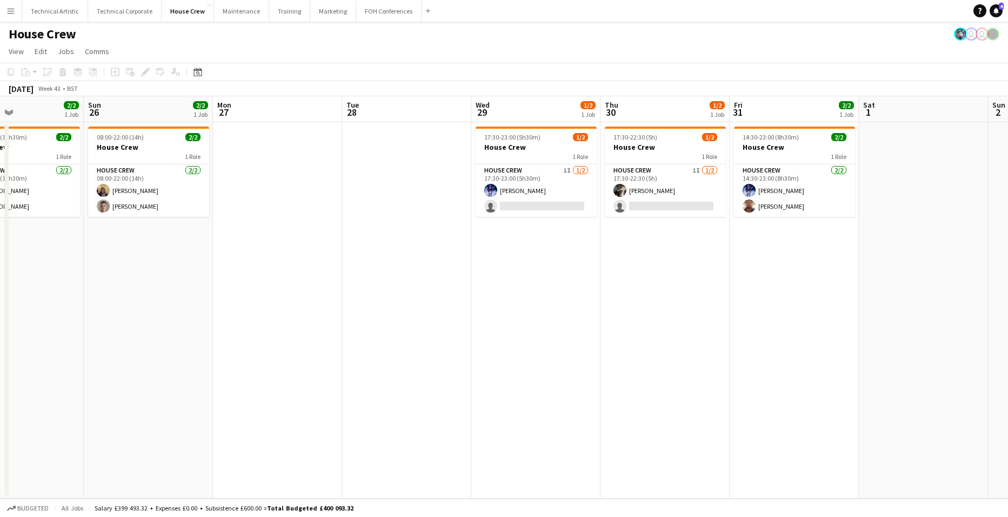
drag, startPoint x: 312, startPoint y: 395, endPoint x: 718, endPoint y: 395, distance: 406.5
click at [684, 395] on app-calendar-viewport "Thu 23 3/4 2 Jobs Fri 24 1/2 1 Job Sat 25 2/2 1 Job Sun 26 2/2 1 Job Mon 27 Tue…" at bounding box center [504, 297] width 1008 height 402
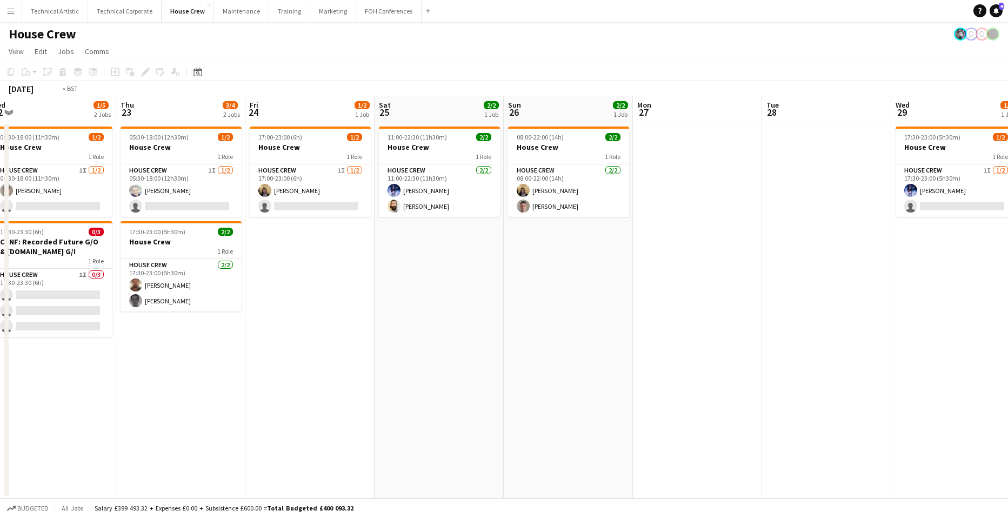
drag, startPoint x: 568, startPoint y: 397, endPoint x: 821, endPoint y: 404, distance: 253.1
click at [785, 403] on app-calendar-viewport "Mon 20 2/4 2 Jobs Tue 21 1/2 1 Job Wed 22 1/5 2 Jobs Thu 23 3/4 2 Jobs Fri 24 1…" at bounding box center [504, 297] width 1008 height 402
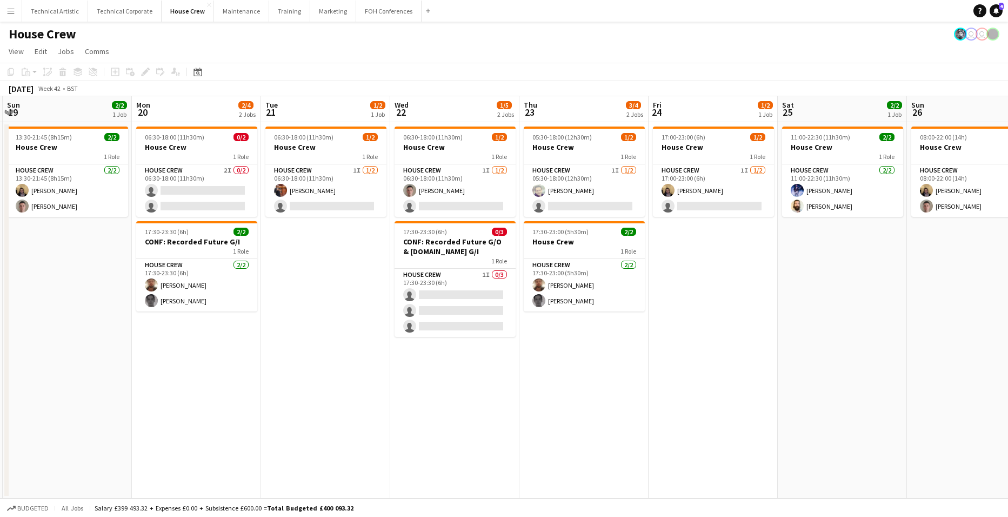
drag, startPoint x: 322, startPoint y: 403, endPoint x: 747, endPoint y: 384, distance: 425.3
click at [645, 380] on app-calendar-viewport "Fri 17 1/2 1 Job Sat 18 1/4 1 Job Sun 19 2/2 1 Job Mon 20 2/4 2 Jobs Tue 21 1/2…" at bounding box center [504, 297] width 1008 height 402
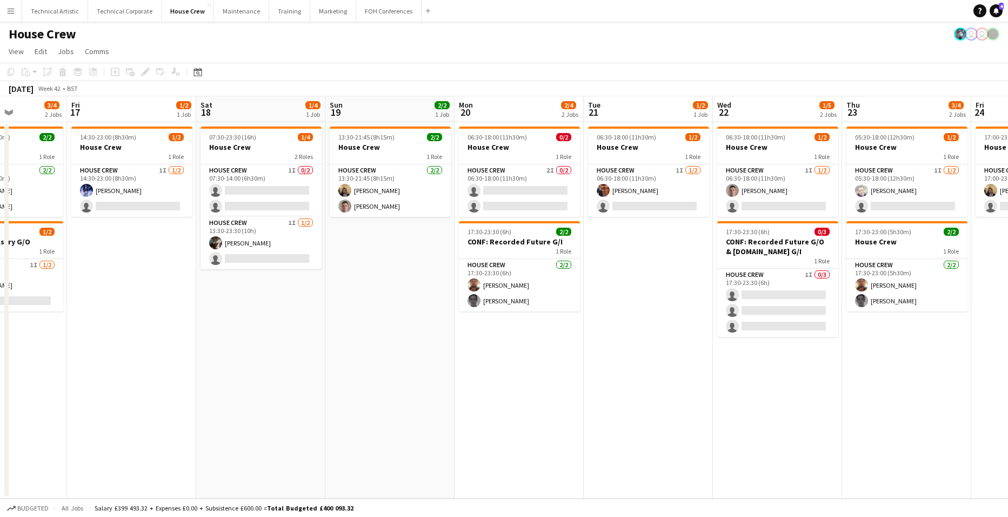
drag, startPoint x: 309, startPoint y: 376, endPoint x: 784, endPoint y: 376, distance: 475.2
click at [756, 374] on app-calendar-viewport "Tue 14 2/2 1 Job Wed 15 3/4 2 Jobs Thu 16 3/4 2 Jobs Fri 17 1/2 1 Job Sat 18 1/…" at bounding box center [504, 297] width 1008 height 402
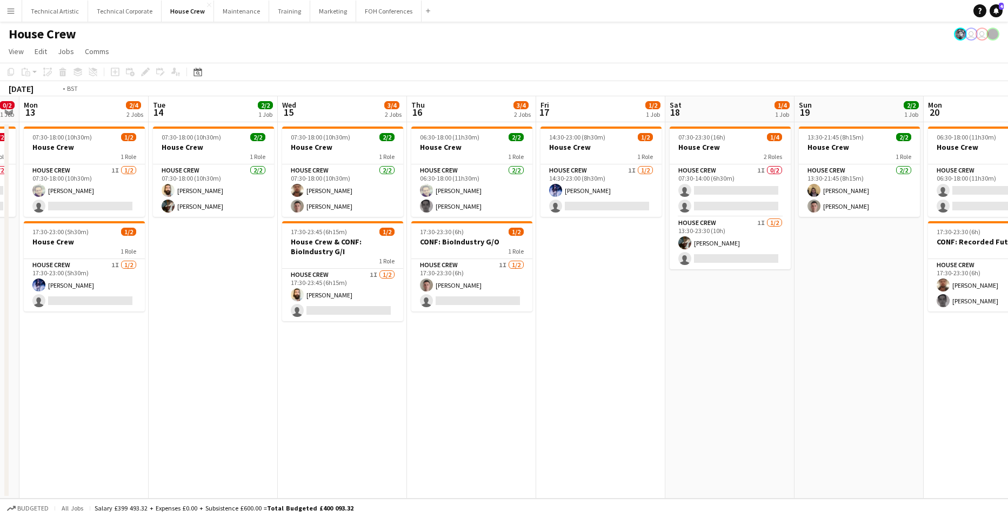
drag, startPoint x: 239, startPoint y: 368, endPoint x: 524, endPoint y: 350, distance: 285.5
click at [524, 350] on app-calendar-viewport "Sat 11 2/2 1 Job Sun 12 0/2 1 Job Mon 13 2/4 2 Jobs Tue 14 2/2 1 Job Wed 15 3/4…" at bounding box center [504, 297] width 1008 height 402
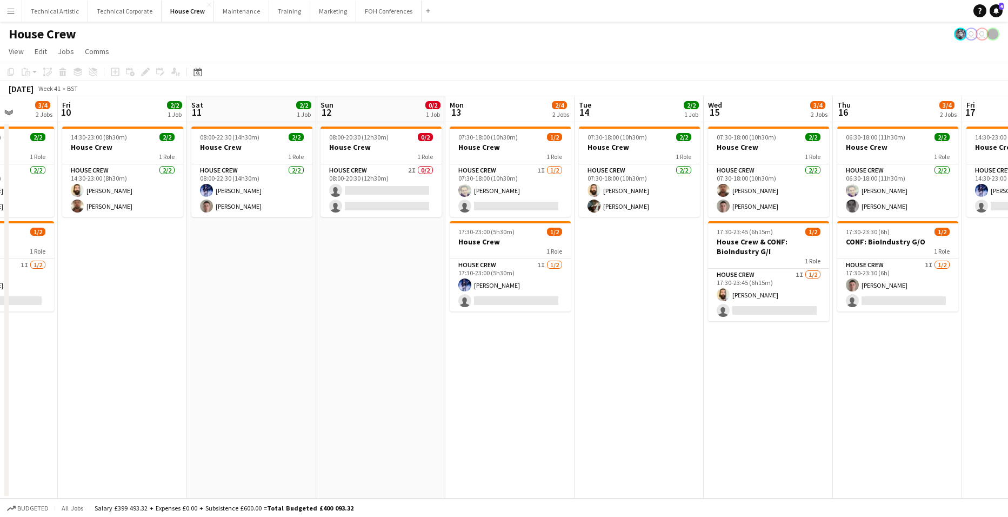
drag, startPoint x: 139, startPoint y: 372, endPoint x: 562, endPoint y: 344, distance: 423.7
click at [560, 344] on app-calendar-viewport "Wed 8 2/2 1 Job Thu 9 3/4 2 Jobs Fri 10 2/2 1 Job Sat 11 2/2 1 Job Sun 12 0/2 1…" at bounding box center [504, 297] width 1008 height 402
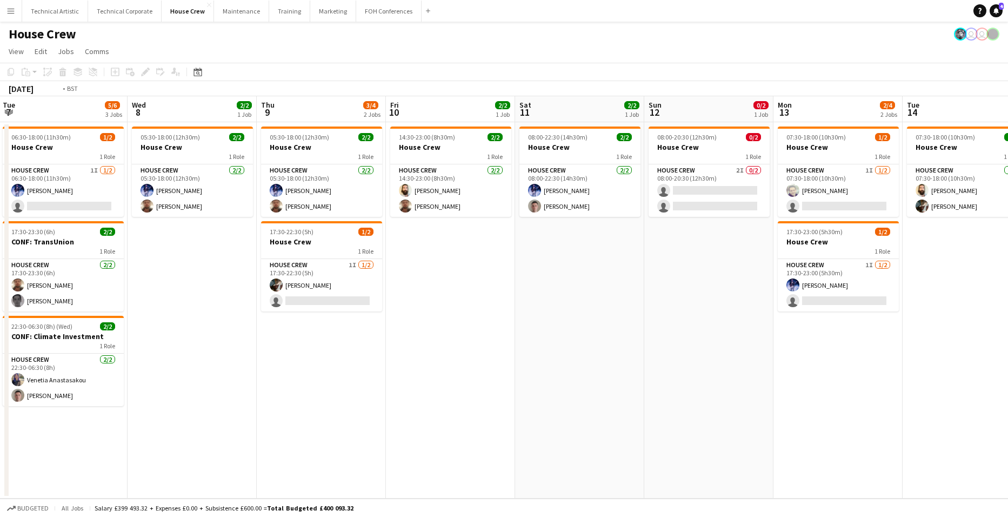
drag, startPoint x: 367, startPoint y: 370, endPoint x: 689, endPoint y: 354, distance: 323.1
click at [689, 354] on app-calendar-viewport "Sun 5 1/2 1 Job Mon 6 2/4 2 Jobs Tue 7 5/6 3 Jobs Wed 8 2/2 1 Job Thu 9 3/4 2 J…" at bounding box center [504, 297] width 1008 height 402
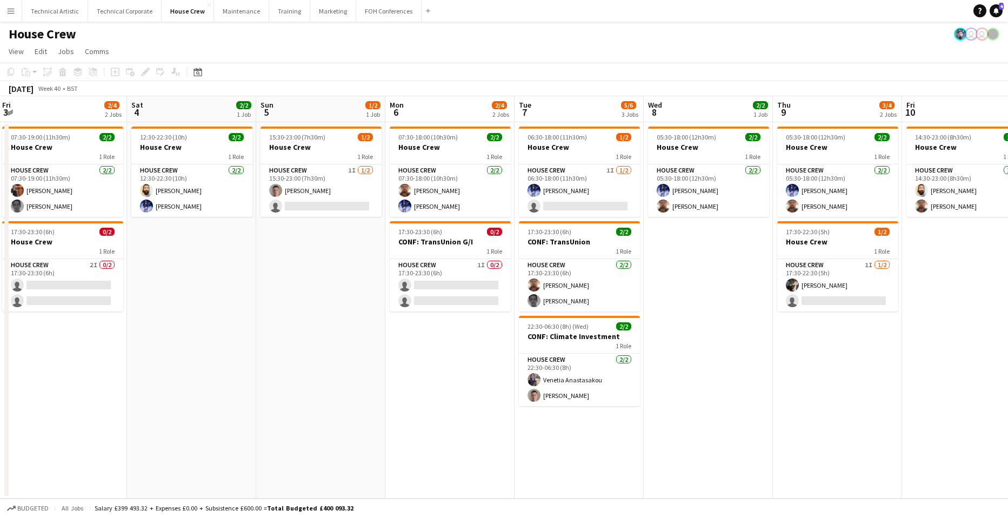
drag, startPoint x: 128, startPoint y: 363, endPoint x: 655, endPoint y: 326, distance: 528.4
click at [655, 326] on app-calendar-viewport "Wed 1 4/4 2 Jobs Thu 2 1/2 1 Job Fri 3 2/4 2 Jobs Sat 4 2/2 1 Job Sun 5 1/2 1 J…" at bounding box center [504, 297] width 1008 height 402
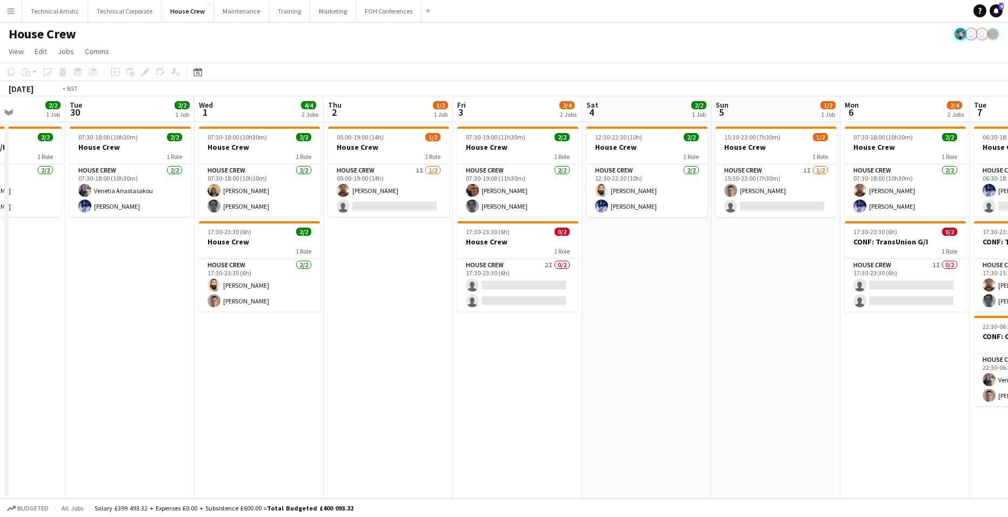
drag, startPoint x: 257, startPoint y: 418, endPoint x: 581, endPoint y: 384, distance: 325.6
click at [574, 385] on app-calendar-viewport "Sat 27 2/2 1 Job Sun 28 2/2 1 Job Mon 29 2/2 1 Job Tue 30 2/2 1 Job Wed 1 4/4 2…" at bounding box center [504, 297] width 1008 height 402
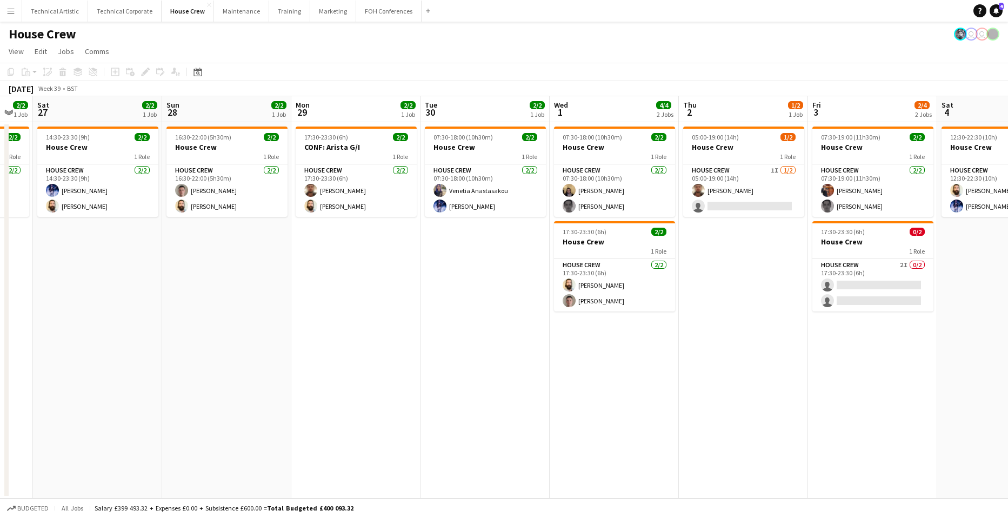
drag, startPoint x: 219, startPoint y: 388, endPoint x: 736, endPoint y: 348, distance: 518.4
click at [718, 349] on app-calendar-viewport "Thu 25 4/4 2 Jobs Fri 26 2/2 1 Job Sat 27 2/2 1 Job Sun 28 2/2 1 Job Mon 29 2/2…" at bounding box center [504, 297] width 1008 height 402
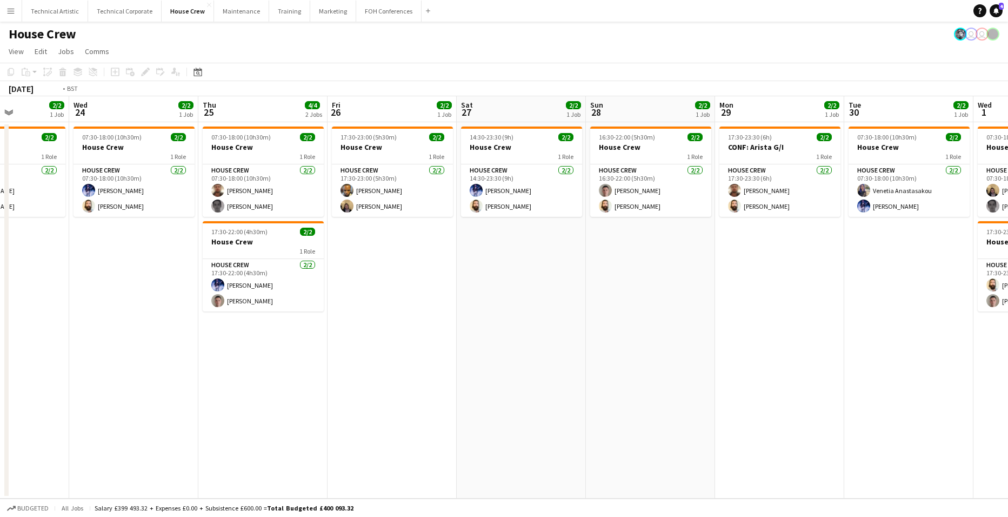
drag, startPoint x: 675, startPoint y: 365, endPoint x: 796, endPoint y: 353, distance: 122.2
click at [793, 354] on app-calendar-viewport "Sun 21 2/2 1 Job Mon 22 2/2 1 Job Tue 23 2/2 1 Job Wed 24 2/2 1 Job Thu 25 4/4 …" at bounding box center [504, 297] width 1008 height 402
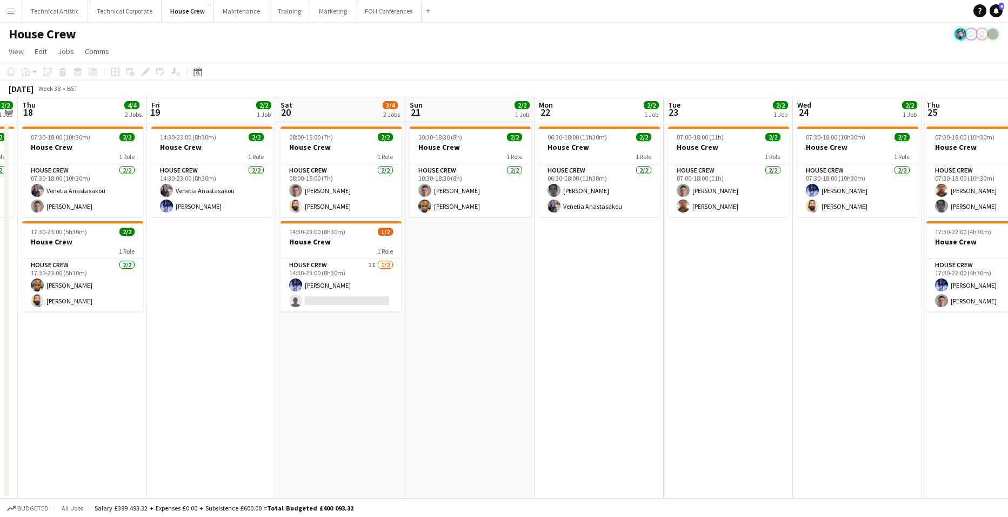
drag, startPoint x: 390, startPoint y: 407, endPoint x: 777, endPoint y: 363, distance: 389.1
click at [774, 363] on app-calendar-viewport "Mon 15 2/2 1 Job Tue 16 2/2 1 Job Wed 17 2/2 1 Job Thu 18 4/4 2 Jobs Fri 19 2/2…" at bounding box center [504, 297] width 1008 height 402
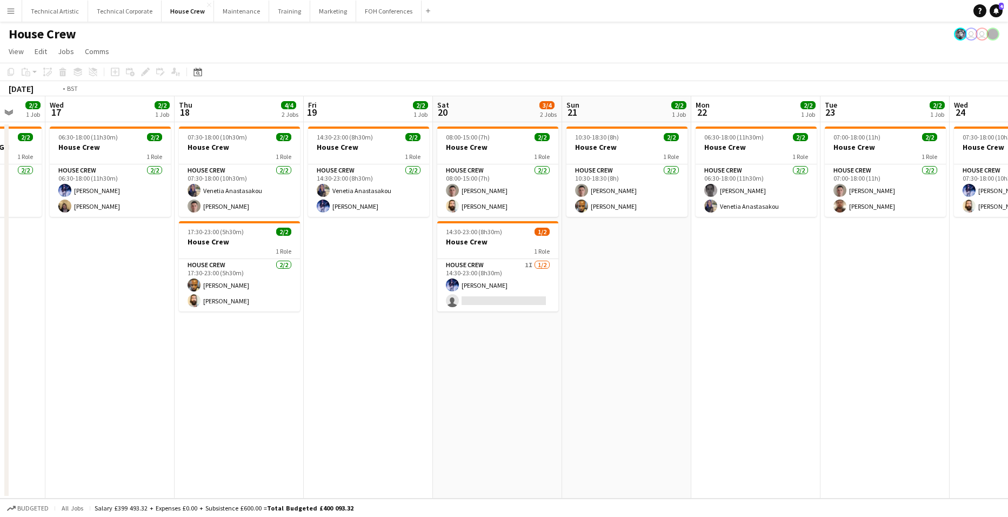
drag, startPoint x: 248, startPoint y: 368, endPoint x: 802, endPoint y: 330, distance: 555.4
click at [802, 330] on app-calendar-viewport "Sun 14 2/2 1 Job Mon 15 2/2 1 Job Tue 16 2/2 1 Job Wed 17 2/2 1 Job Thu 18 4/4 …" at bounding box center [504, 297] width 1008 height 402
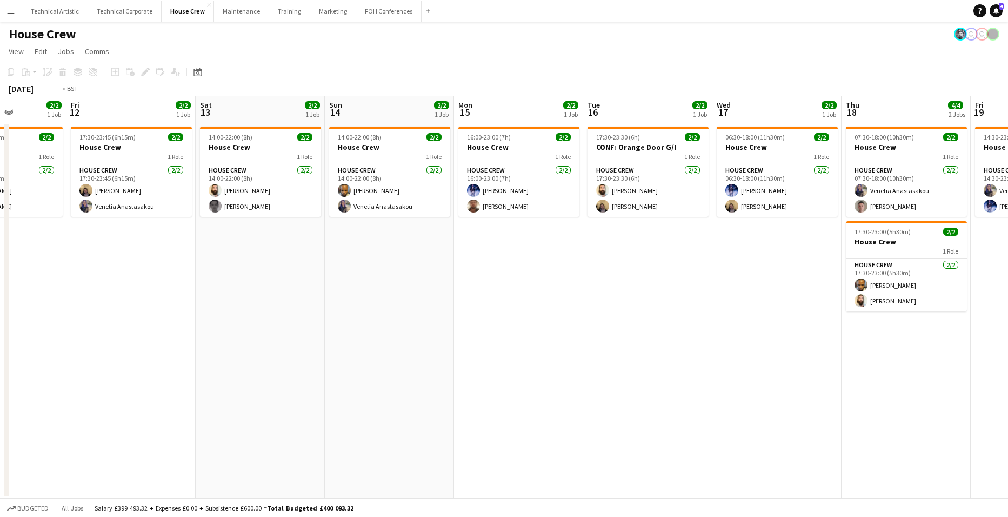
drag, startPoint x: 323, startPoint y: 428, endPoint x: 817, endPoint y: 355, distance: 499.5
click at [947, 327] on app-calendar-viewport "Wed 10 4/4 2 Jobs Thu 11 2/2 1 Job Fri 12 2/2 1 Job Sat 13 2/2 1 Job Sun 14 2/2…" at bounding box center [504, 297] width 1008 height 402
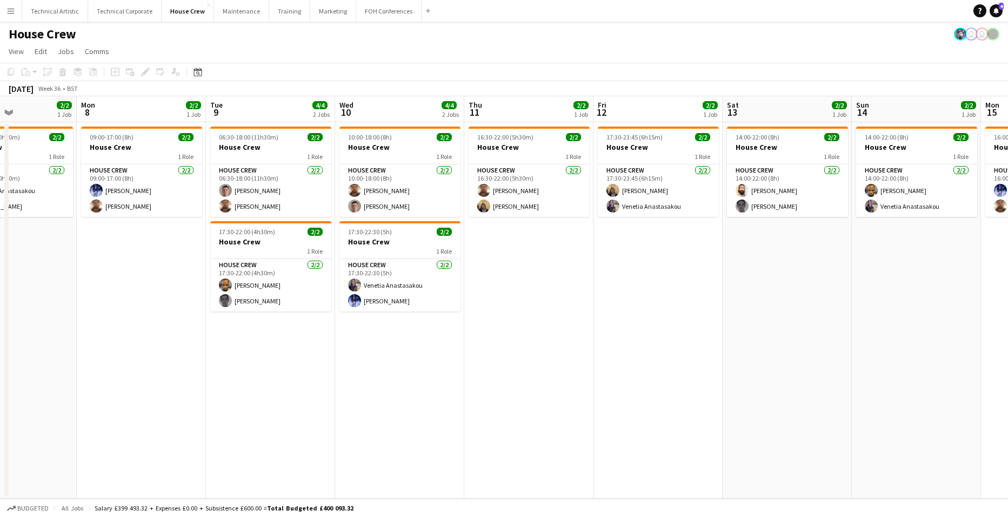
drag, startPoint x: 464, startPoint y: 378, endPoint x: 807, endPoint y: 345, distance: 344.3
click at [807, 345] on app-calendar-viewport "Fri 5 2/2 1 Job Sat 6 2/2 1 Job Sun 7 2/2 1 Job Mon 8 2/2 1 Job Tue 9 4/4 2 Job…" at bounding box center [504, 297] width 1008 height 402
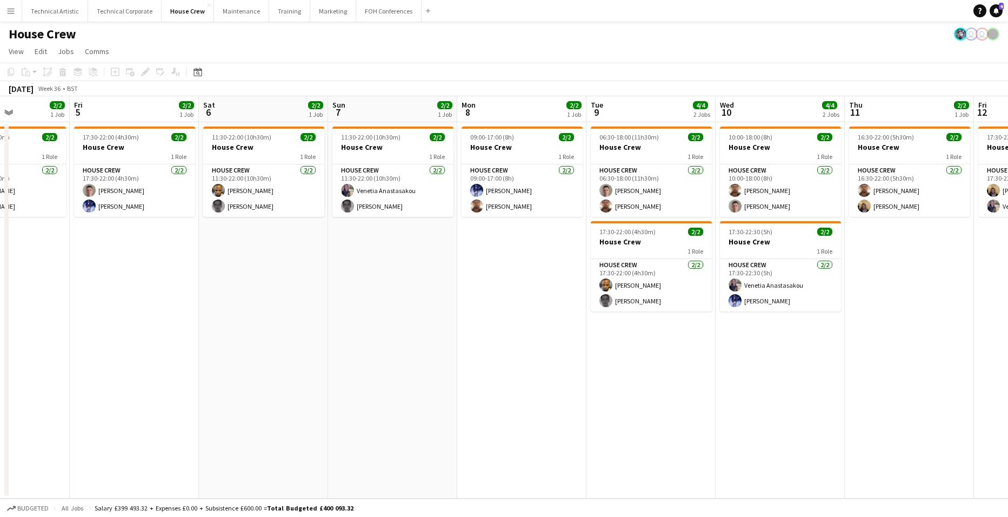
scroll to position [0, 299]
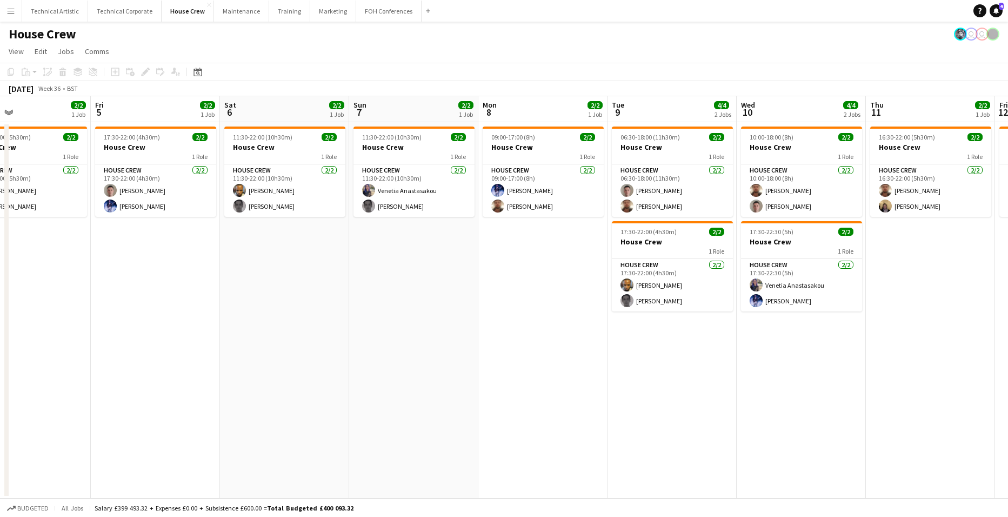
drag, startPoint x: 324, startPoint y: 316, endPoint x: 601, endPoint y: 314, distance: 276.8
click at [602, 314] on app-calendar-viewport "Tue 2 2/2 1 Job Wed 3 2/2 1 Job Thu 4 2/2 1 Job Fri 5 2/2 1 Job Sat 6 2/2 1 Job…" at bounding box center [504, 297] width 1008 height 402
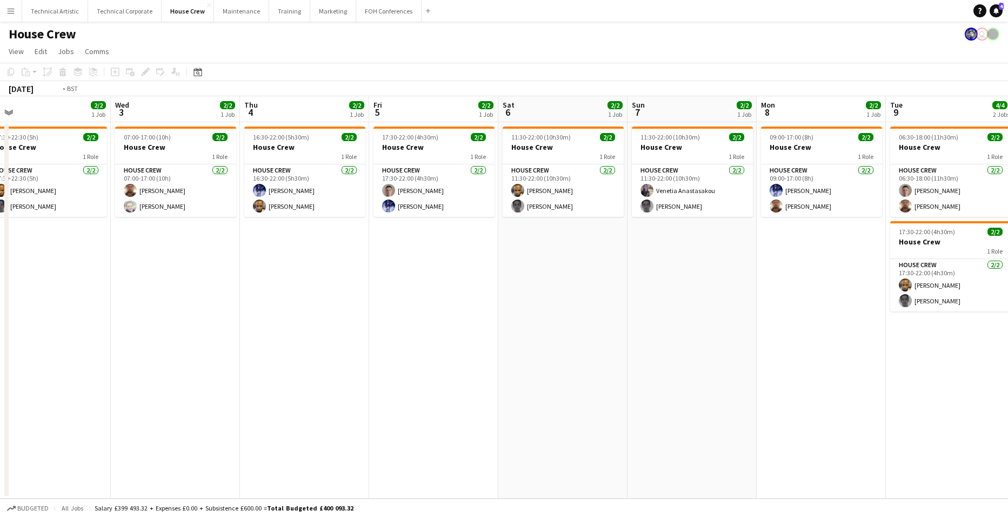
drag, startPoint x: 187, startPoint y: 353, endPoint x: 764, endPoint y: 389, distance: 578.5
click at [753, 390] on app-calendar-viewport "Sun 31 Mon 1 2/2 1 Job Tue 2 2/2 1 Job Wed 3 2/2 1 Job Thu 4 2/2 1 Job Fri 5 2/…" at bounding box center [504, 297] width 1008 height 402
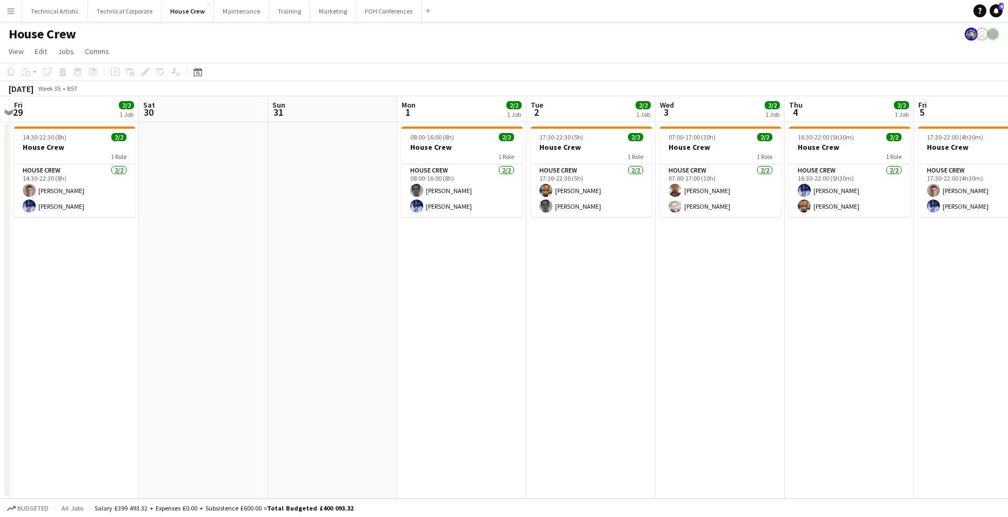
scroll to position [0, 378]
drag, startPoint x: 144, startPoint y: 342, endPoint x: 628, endPoint y: 346, distance: 483.3
click at [556, 346] on app-calendar-viewport "Tue 26 3/3 2 Jobs Wed 27 Thu 28 Fri 29 2/2 1 Job Sat 30 Sun 31 Mon 1 2/2 1 Job …" at bounding box center [504, 297] width 1008 height 402
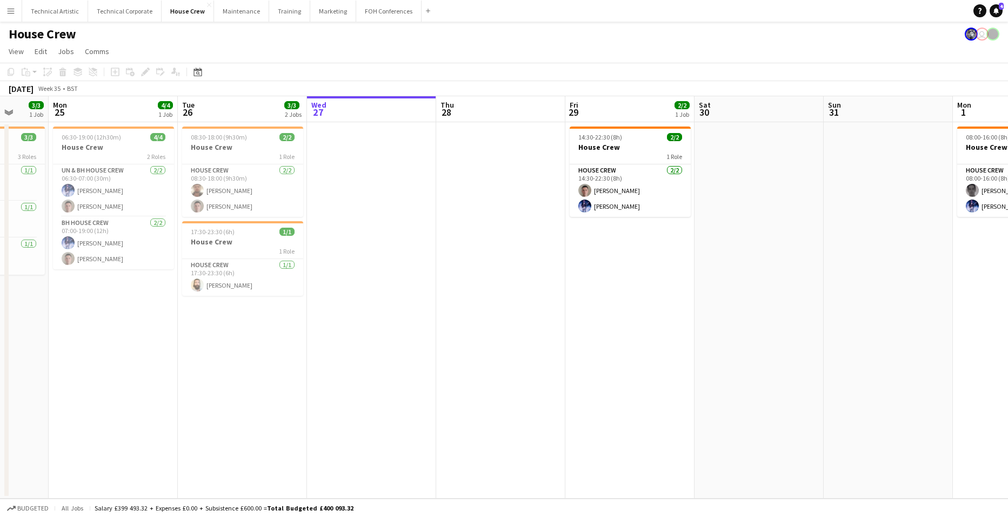
scroll to position [0, 339]
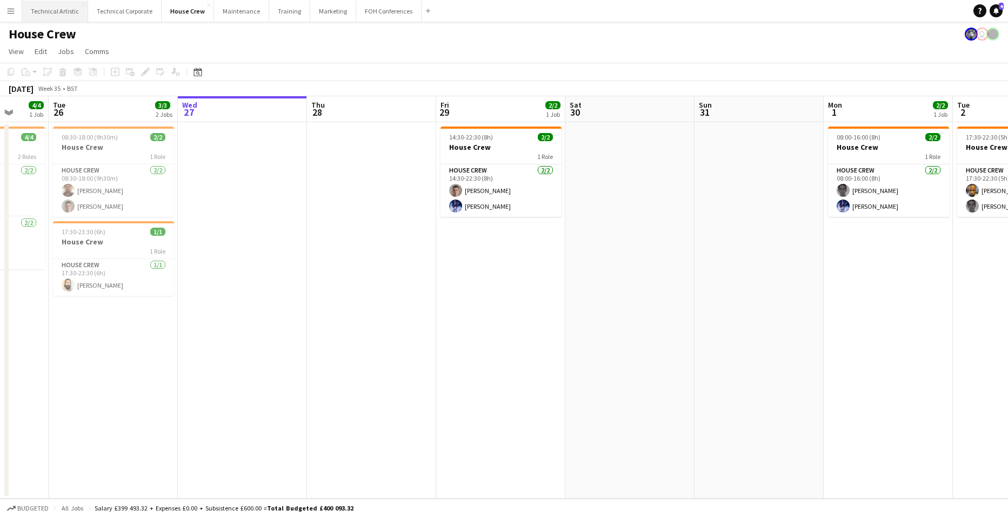
click at [40, 8] on button "Technical Artistic Close" at bounding box center [55, 11] width 66 height 21
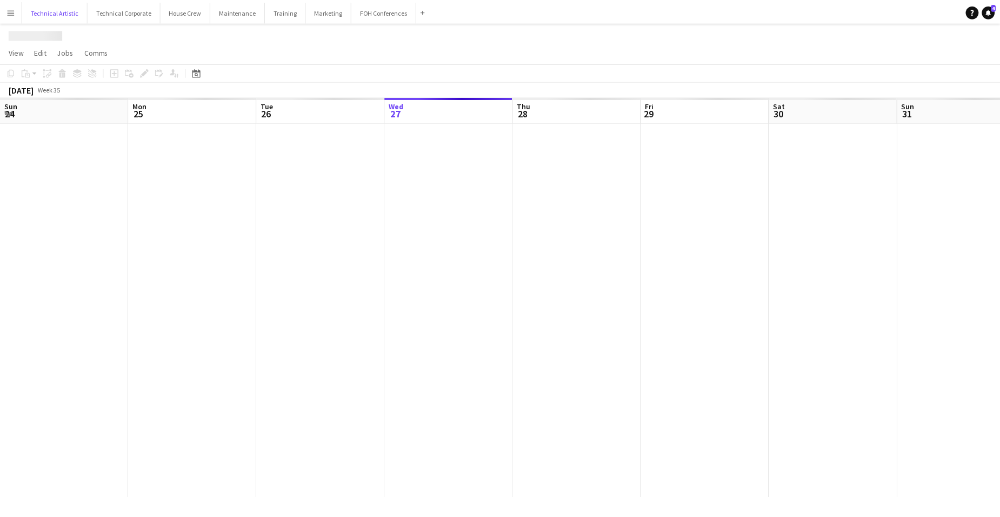
scroll to position [0, 258]
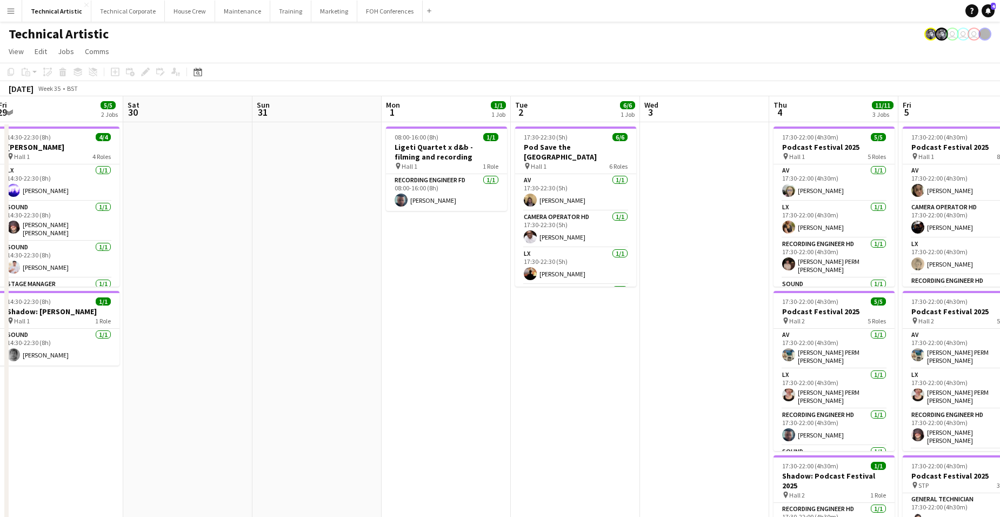
drag, startPoint x: 801, startPoint y: 324, endPoint x: 269, endPoint y: 306, distance: 532.8
click at [268, 308] on app-calendar-viewport "Wed 27 Thu 28 Fri 29 5/5 2 Jobs Sat 30 Sun 31 Mon 1 1/1 1 Job Tue 2 6/6 1 Job W…" at bounding box center [500, 410] width 1000 height 629
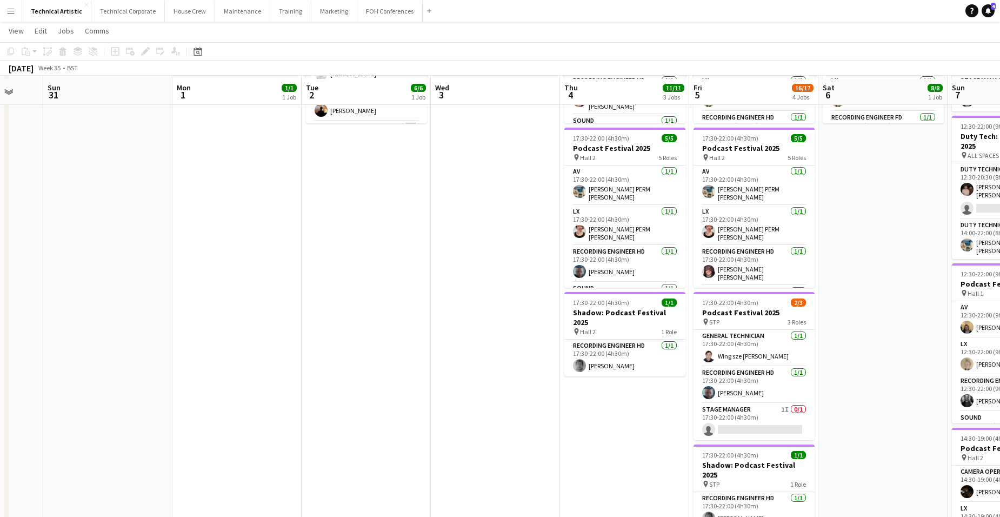
scroll to position [216, 0]
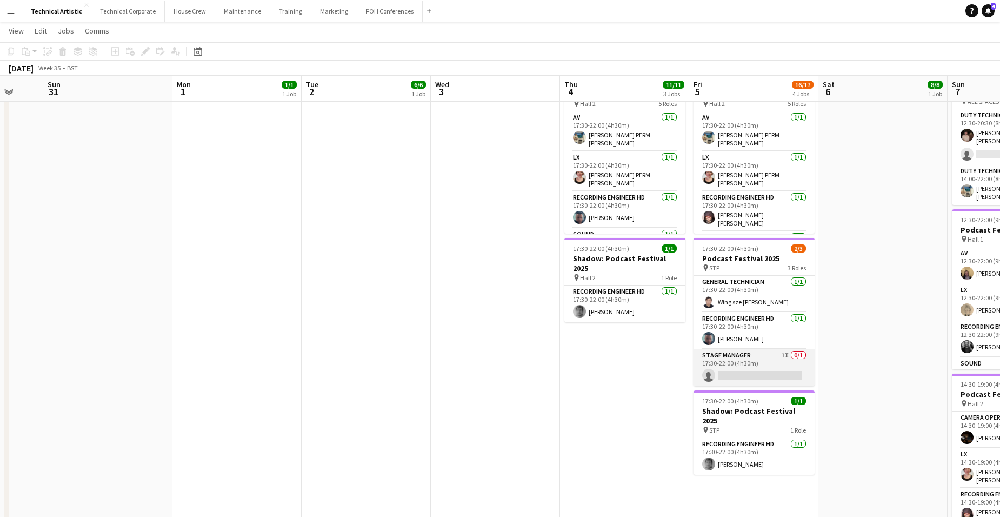
click at [744, 372] on app-card-role "Stage Manager 1I 0/1 17:30-22:00 (4h30m) single-neutral-actions" at bounding box center [754, 367] width 121 height 37
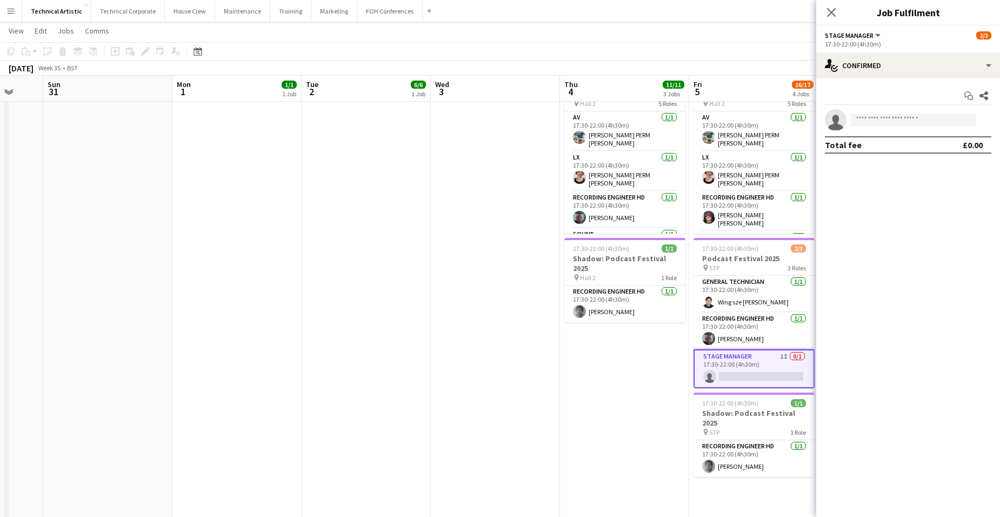
click at [704, 16] on app-navbar "Menu Boards Boards Boards All jobs Status Workforce Workforce My Workforce Recr…" at bounding box center [500, 11] width 1000 height 22
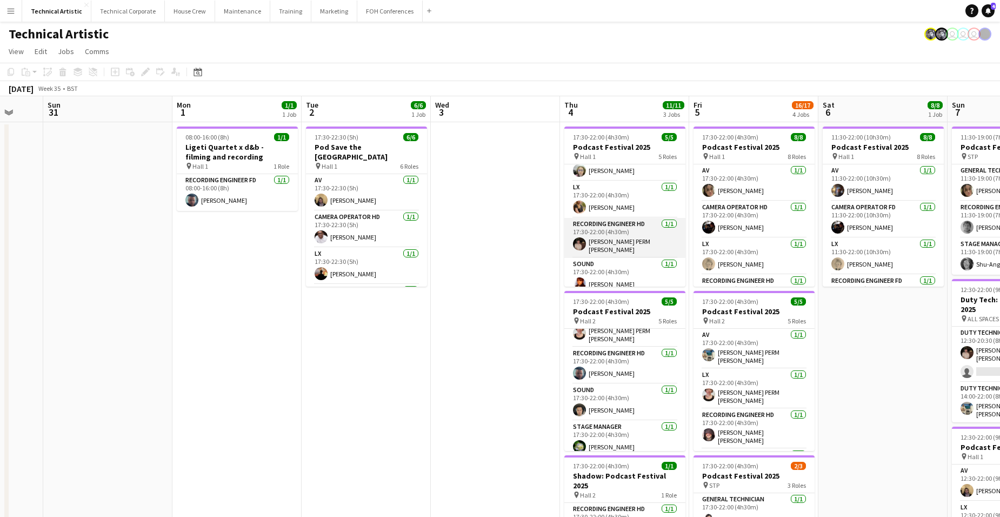
scroll to position [0, 0]
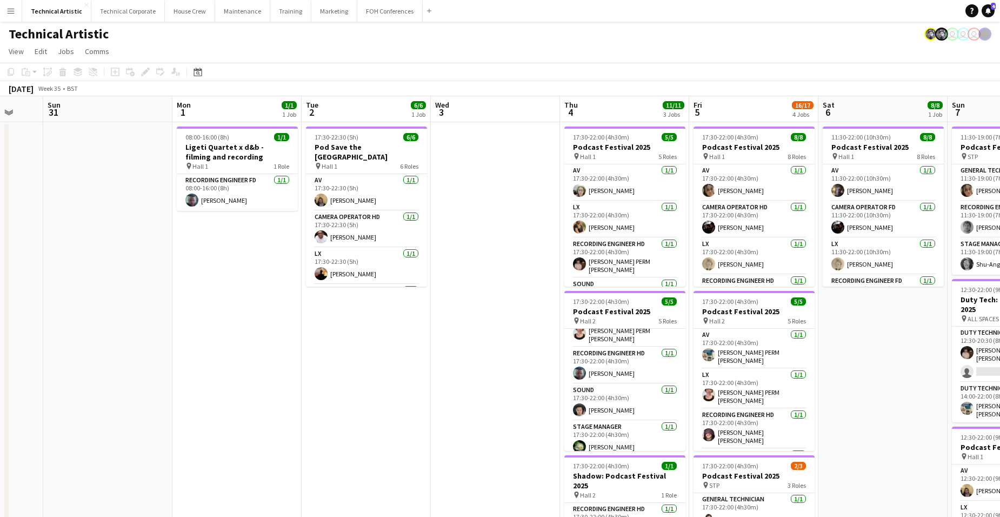
click at [613, 107] on app-board-header-date "Thu 4 11/11 3 Jobs" at bounding box center [624, 109] width 129 height 26
click at [364, 108] on app-board-header-date "Tue 2 6/6 1 Job" at bounding box center [366, 109] width 129 height 26
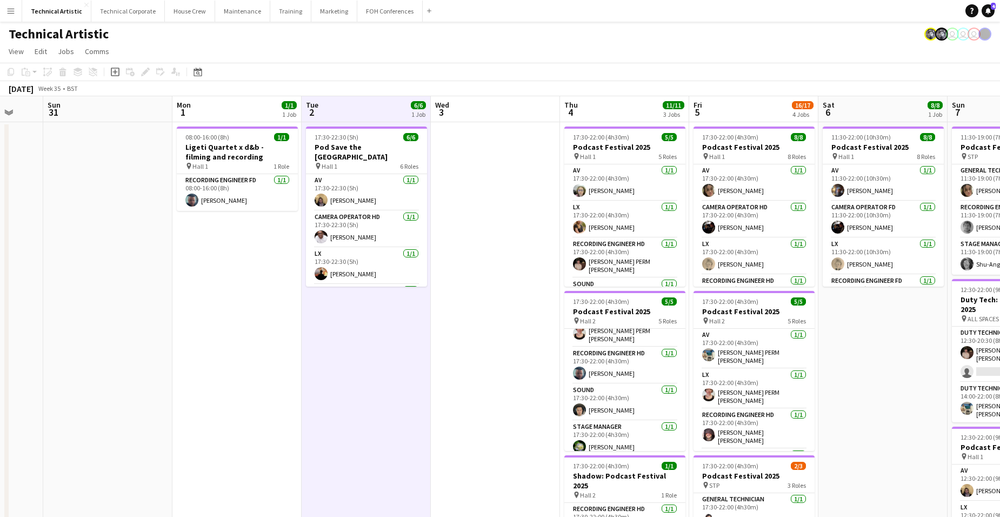
click at [364, 108] on app-board-header-date "Tue 2 6/6 1 Job" at bounding box center [366, 109] width 129 height 26
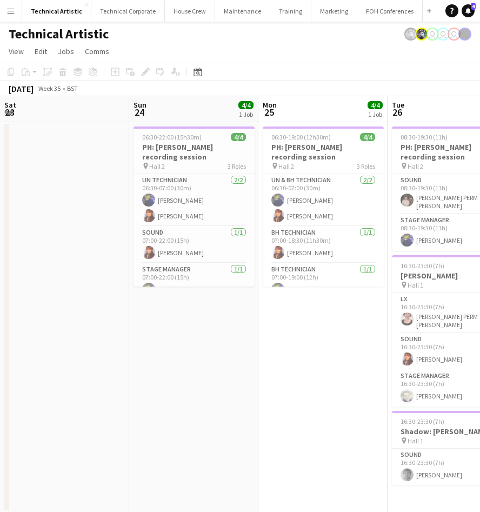
scroll to position [0, 386]
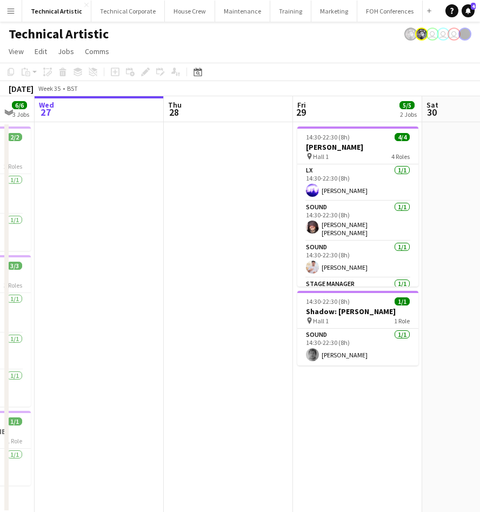
drag, startPoint x: 372, startPoint y: 238, endPoint x: -144, endPoint y: 223, distance: 516.5
click at [0, 223] on html "Menu Boards Boards Boards All jobs Status Workforce Workforce My Workforce Recr…" at bounding box center [240, 256] width 480 height 513
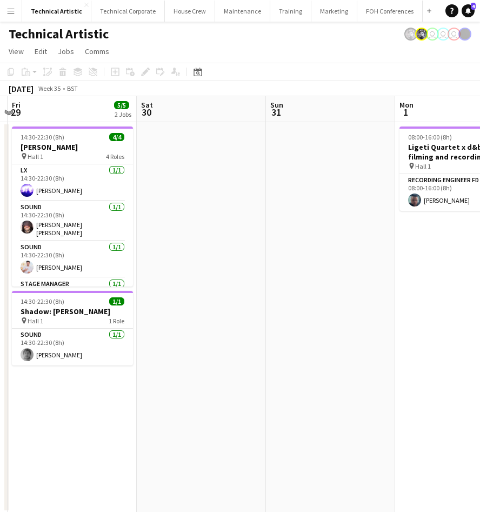
drag, startPoint x: 325, startPoint y: 261, endPoint x: -103, endPoint y: 269, distance: 428.2
click at [0, 269] on html "Menu Boards Boards Boards All jobs Status Workforce Workforce My Workforce Recr…" at bounding box center [240, 256] width 480 height 513
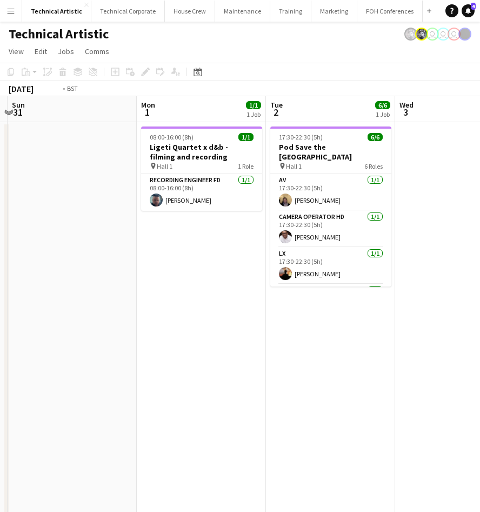
scroll to position [0, 348]
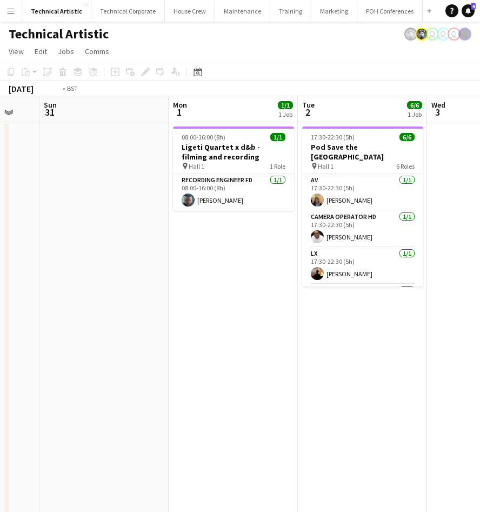
drag, startPoint x: 239, startPoint y: 298, endPoint x: -204, endPoint y: 287, distance: 443.4
click at [0, 287] on html "Menu Boards Boards Boards All jobs Status Workforce Workforce My Workforce Recr…" at bounding box center [240, 362] width 480 height 725
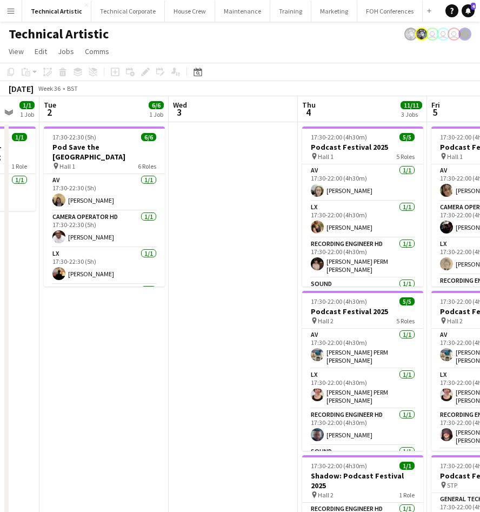
scroll to position [0, 373]
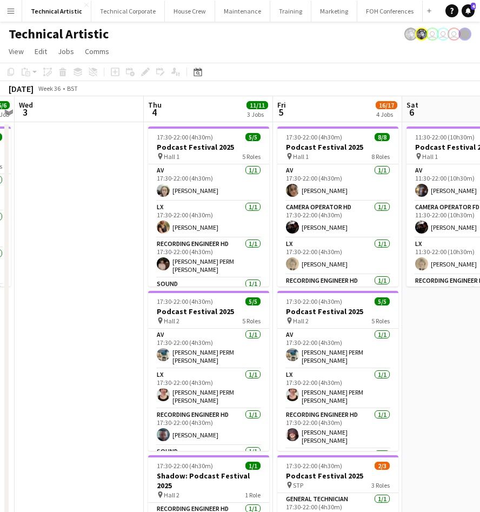
drag, startPoint x: 218, startPoint y: 225, endPoint x: -68, endPoint y: 244, distance: 286.1
click at [0, 244] on html "Menu Boards Boards Boards All jobs Status Workforce Workforce My Workforce Recr…" at bounding box center [240, 388] width 480 height 777
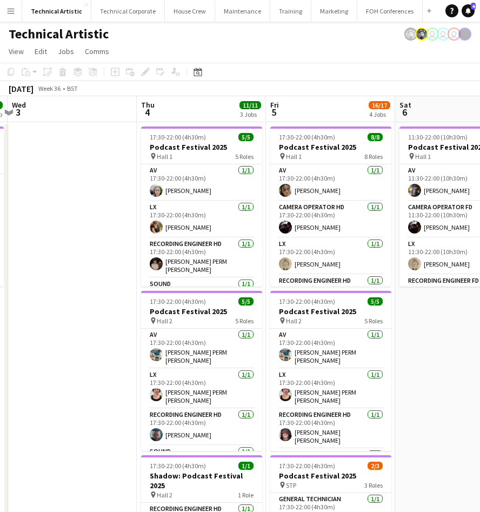
scroll to position [0, 411]
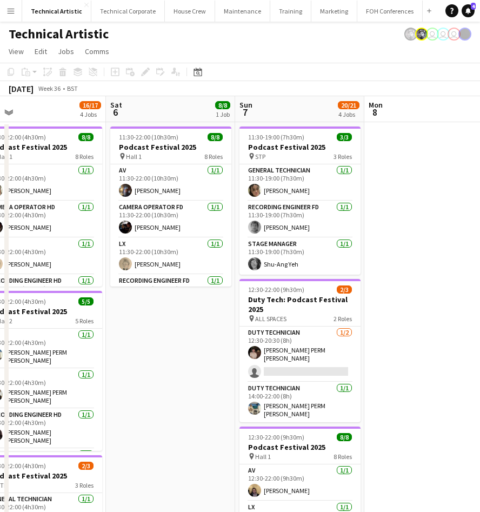
drag, startPoint x: 440, startPoint y: 343, endPoint x: 143, endPoint y: 396, distance: 300.9
click at [143, 396] on app-calendar-viewport "Tue 2 6/6 1 Job Wed 3 Thu 4 11/11 3 Jobs Fri 5 16/17 4 Jobs Sat 6 8/8 1 Job Sun…" at bounding box center [240, 436] width 480 height 681
